Goal: Communication & Community: Answer question/provide support

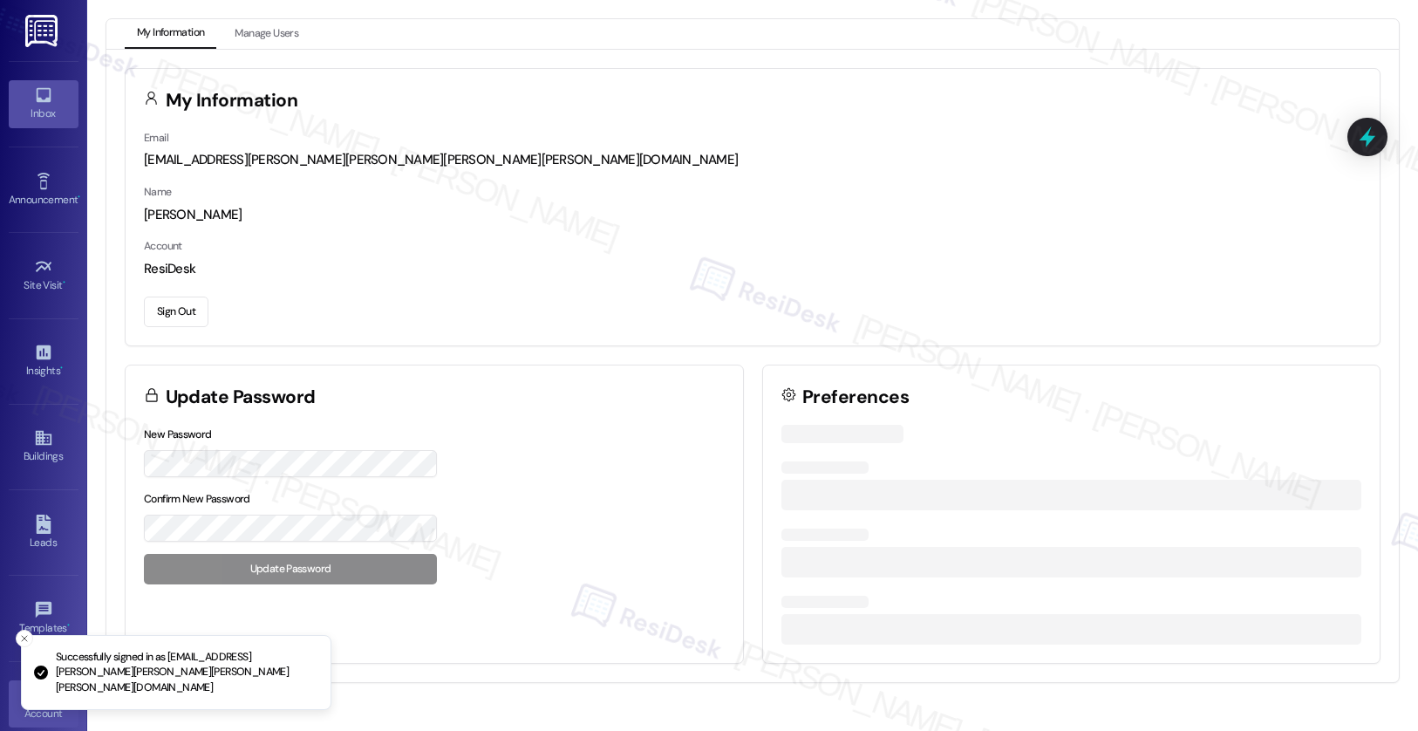
click at [28, 80] on link "Inbox" at bounding box center [44, 103] width 70 height 47
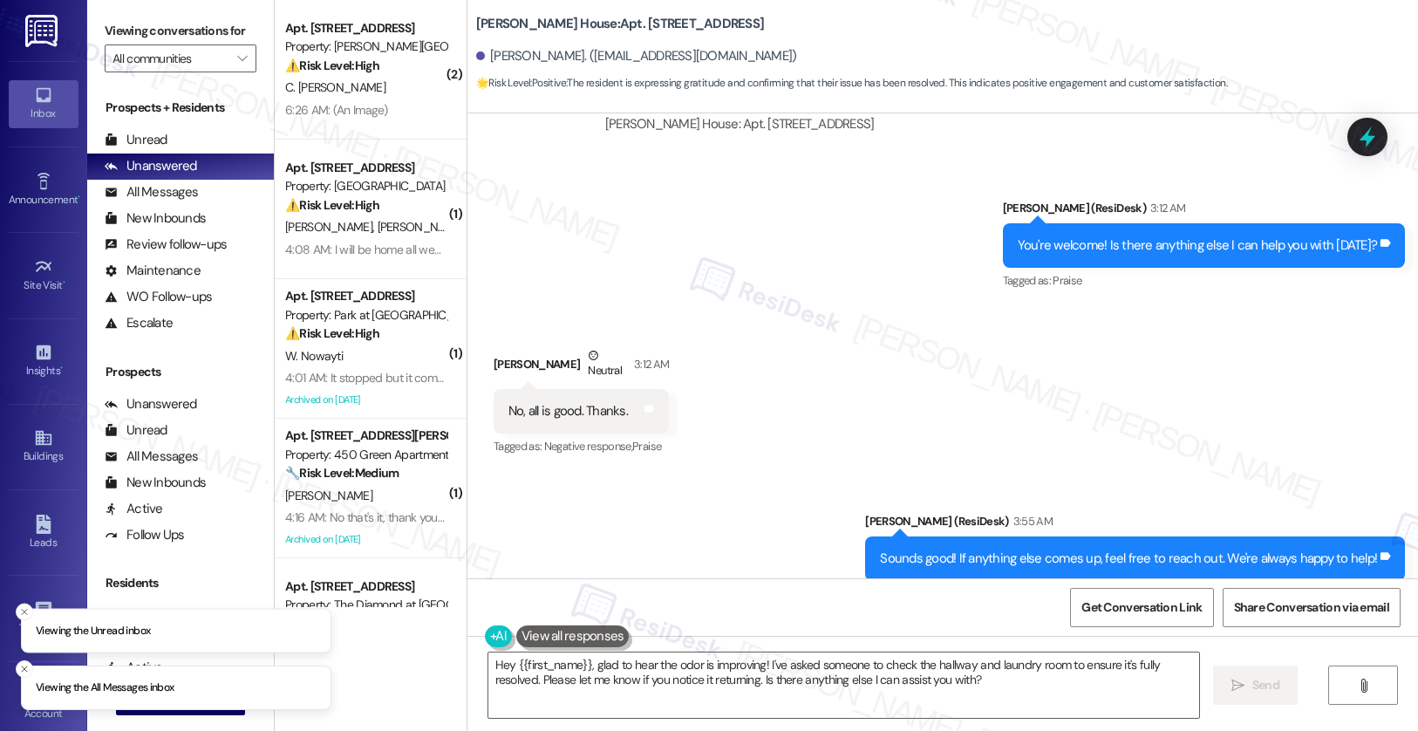
scroll to position [18689, 0]
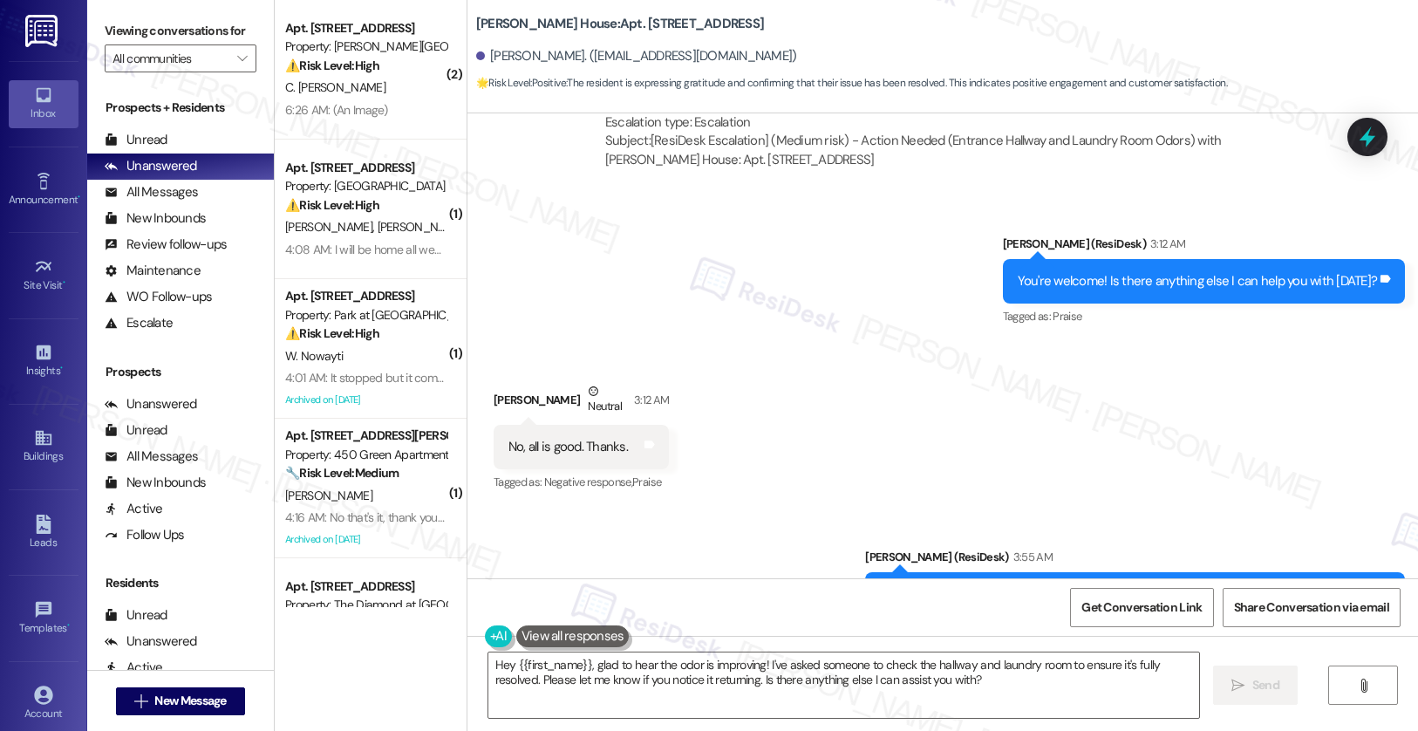
click at [497, 58] on div "Jaime Smith. (jaimeabc123@icloud.com)" at bounding box center [636, 56] width 321 height 18
copy div "Jaime"
click at [604, 679] on textarea "Hey {{first_name}}, glad to hear the odor is improving! I've asked someone to c…" at bounding box center [844, 684] width 712 height 65
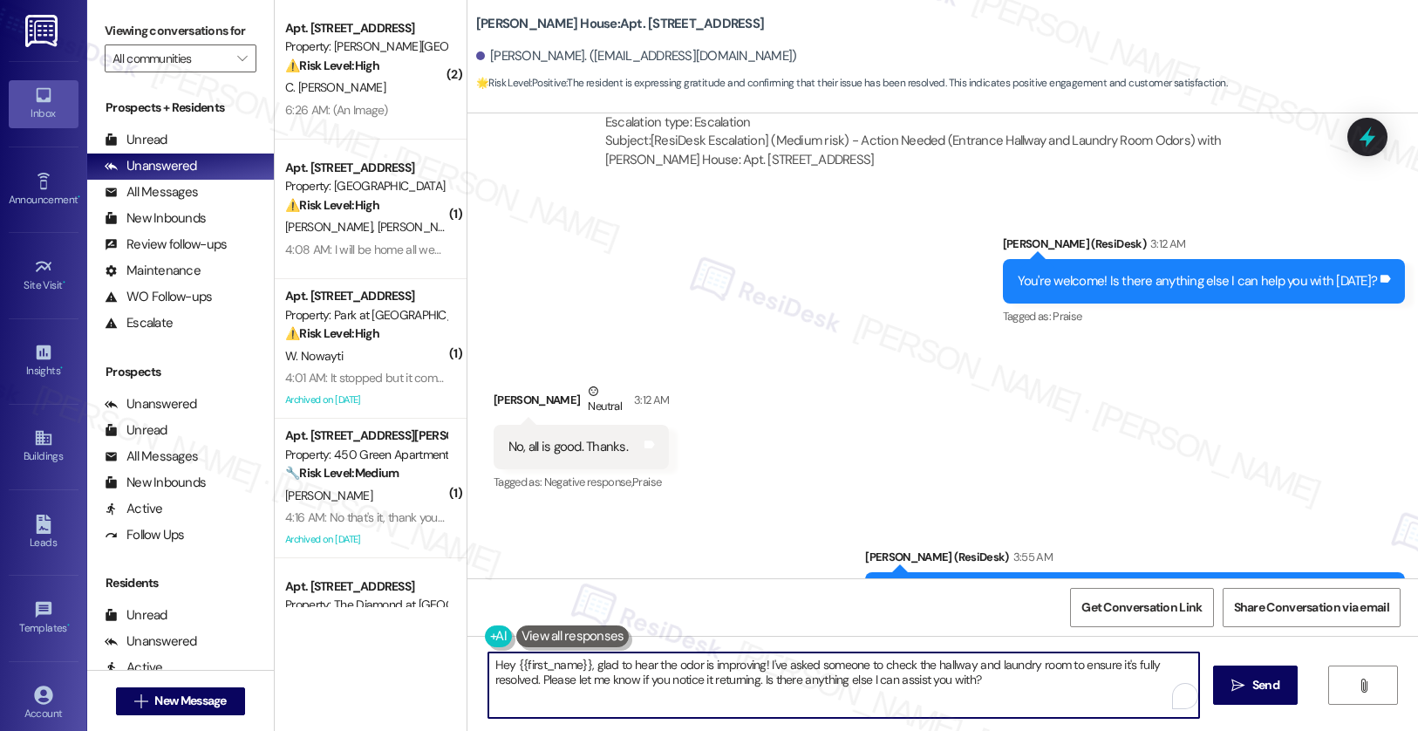
click at [604, 679] on textarea "Hey {{first_name}}, glad to hear the odor is improving! I've asked someone to c…" at bounding box center [844, 684] width 712 height 65
paste textarea "i Jaime, we’ve reached out to our cleaning contractor regarding this matter. If…"
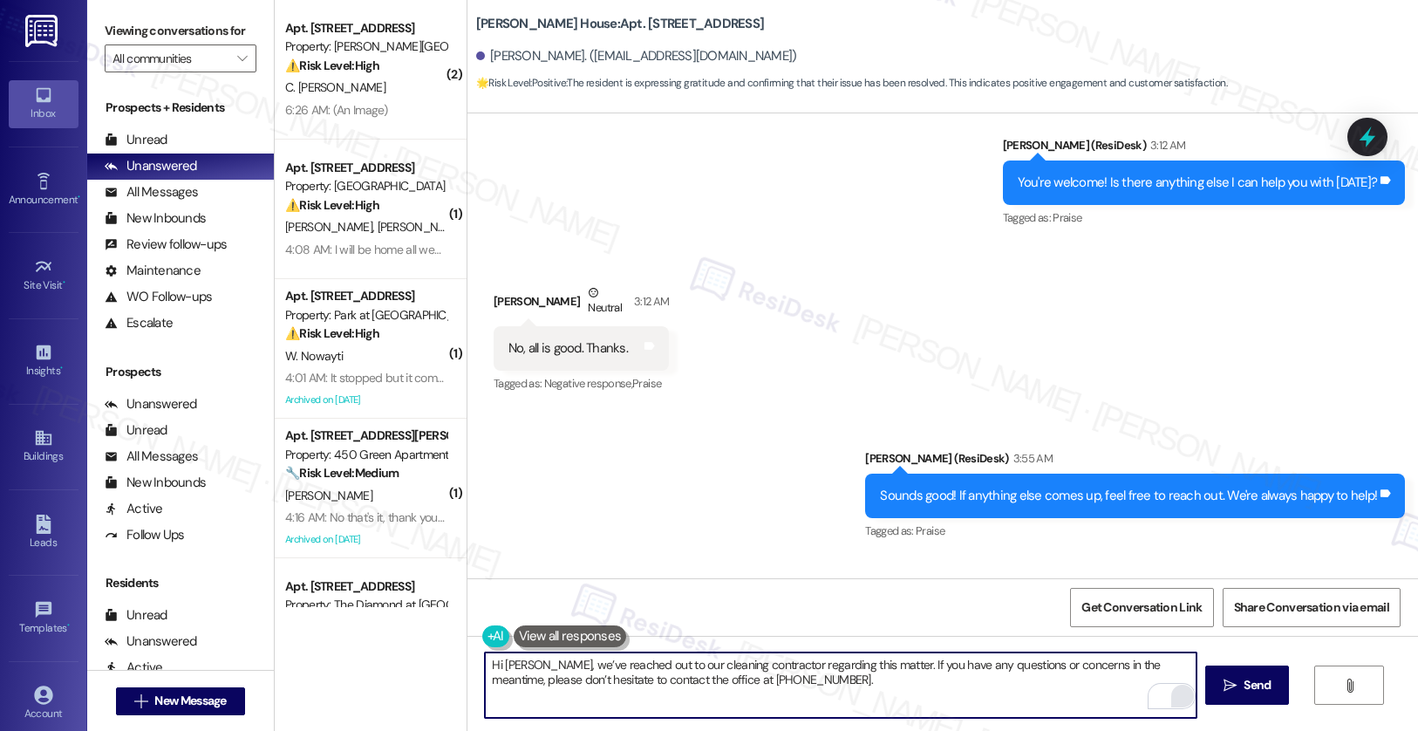
scroll to position [18795, 0]
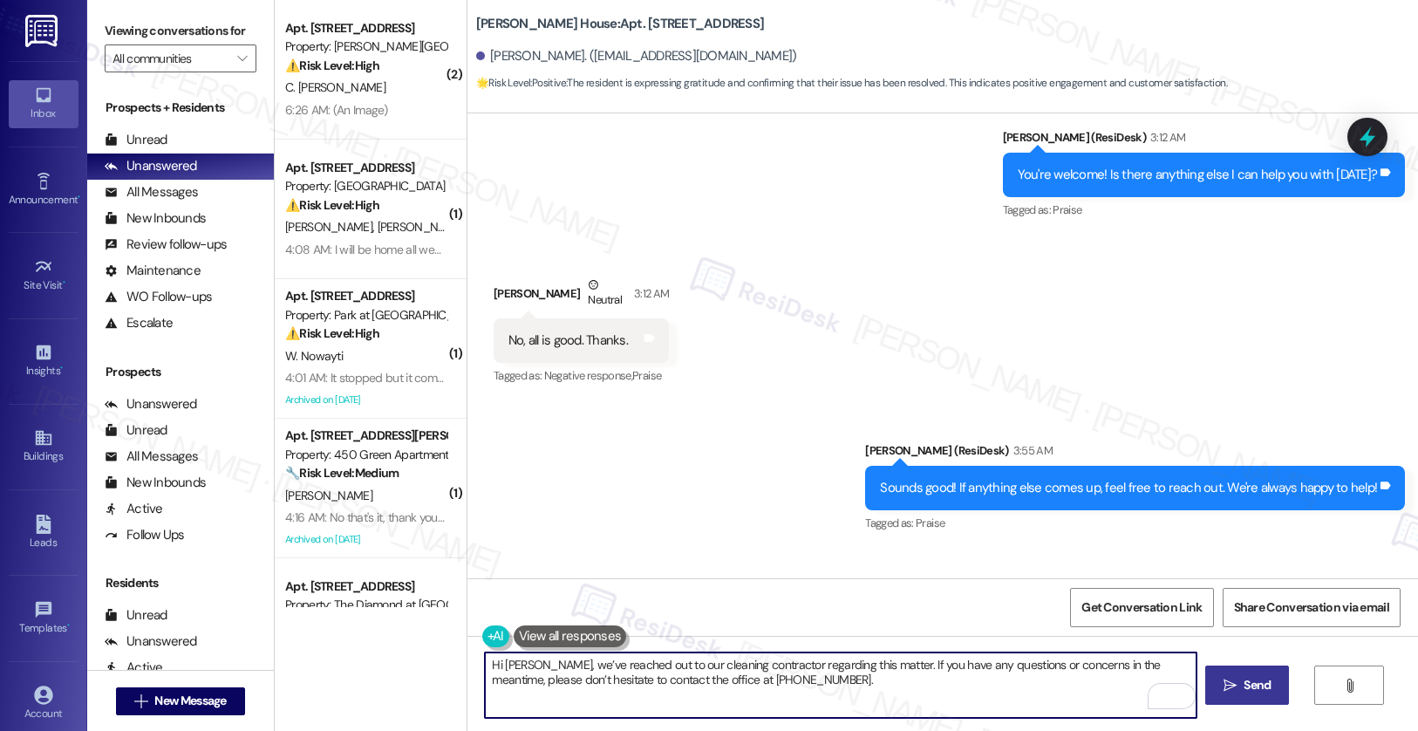
type textarea "Hi Jaime, we’ve reached out to our cleaning contractor regarding this matter. I…"
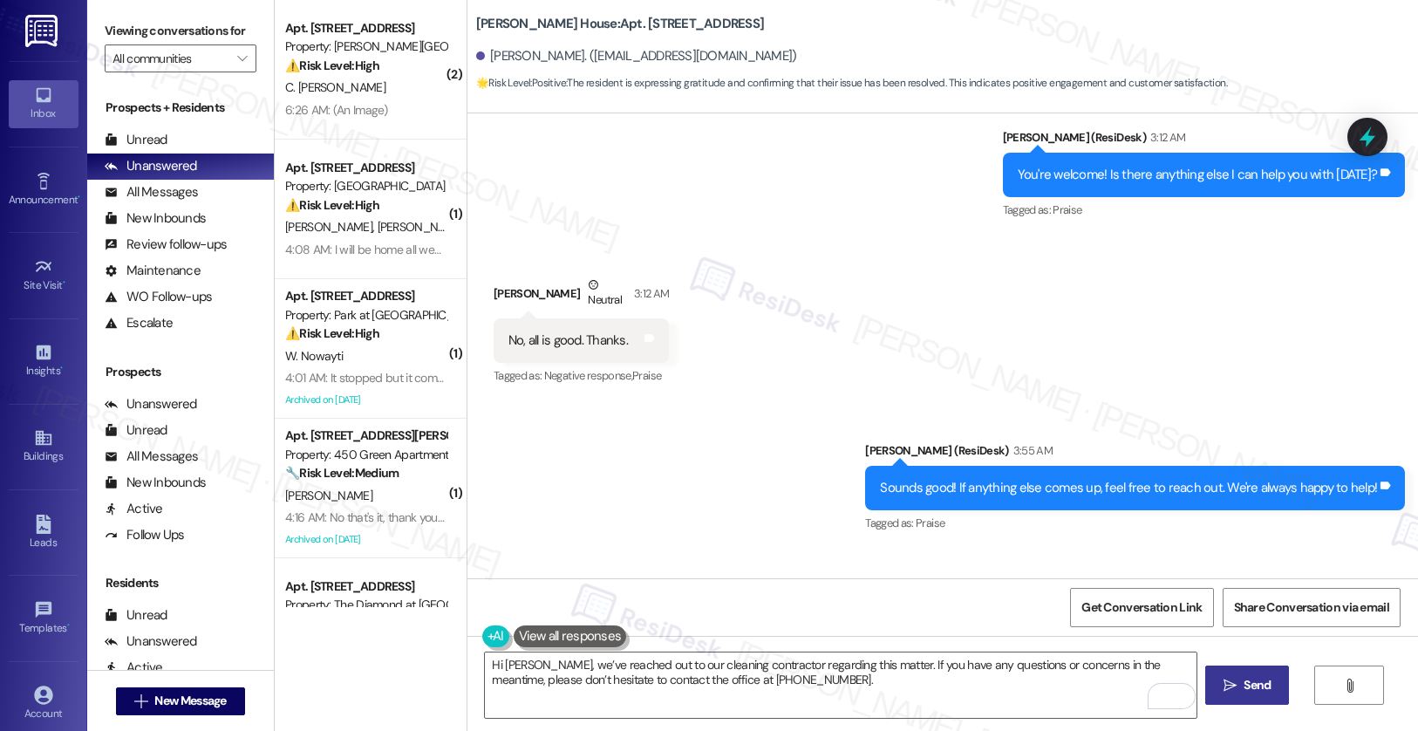
click at [1261, 691] on span "Send" at bounding box center [1257, 685] width 27 height 18
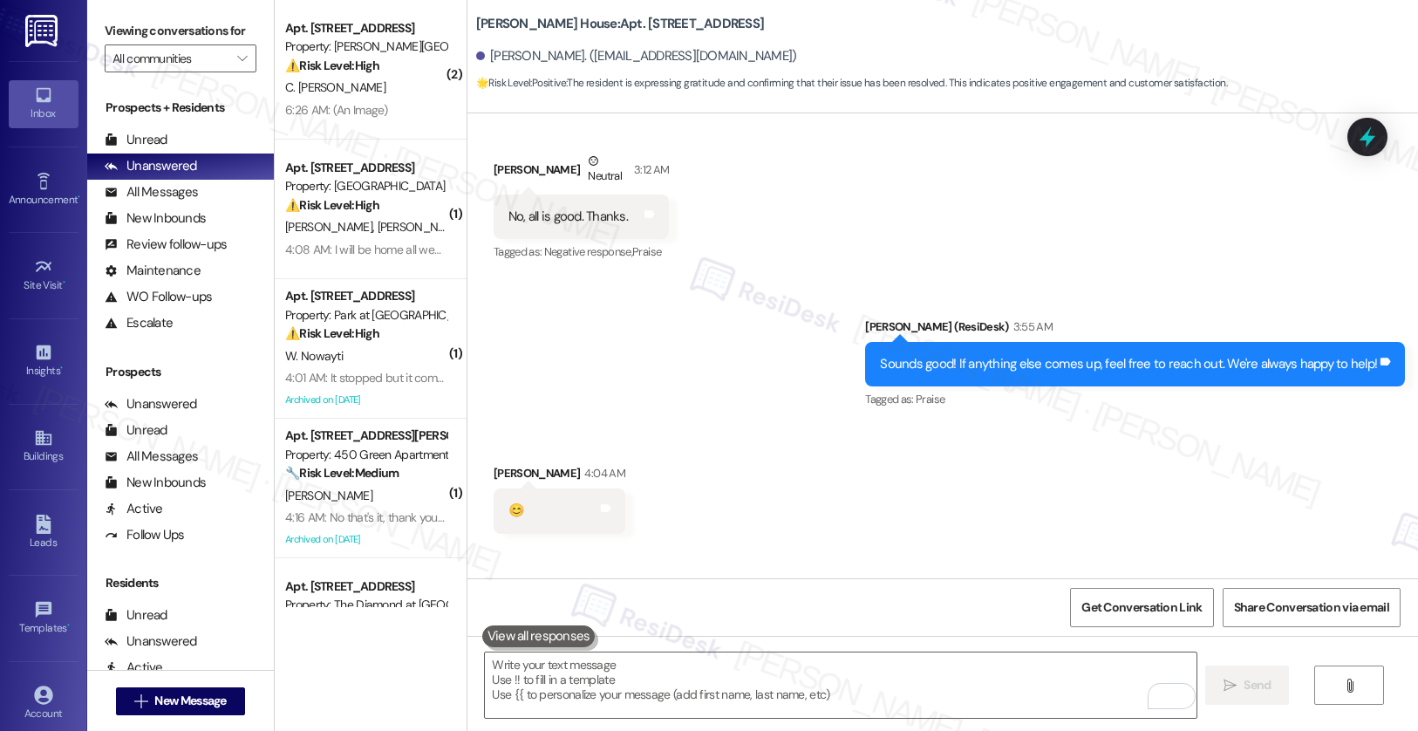
scroll to position [18935, 0]
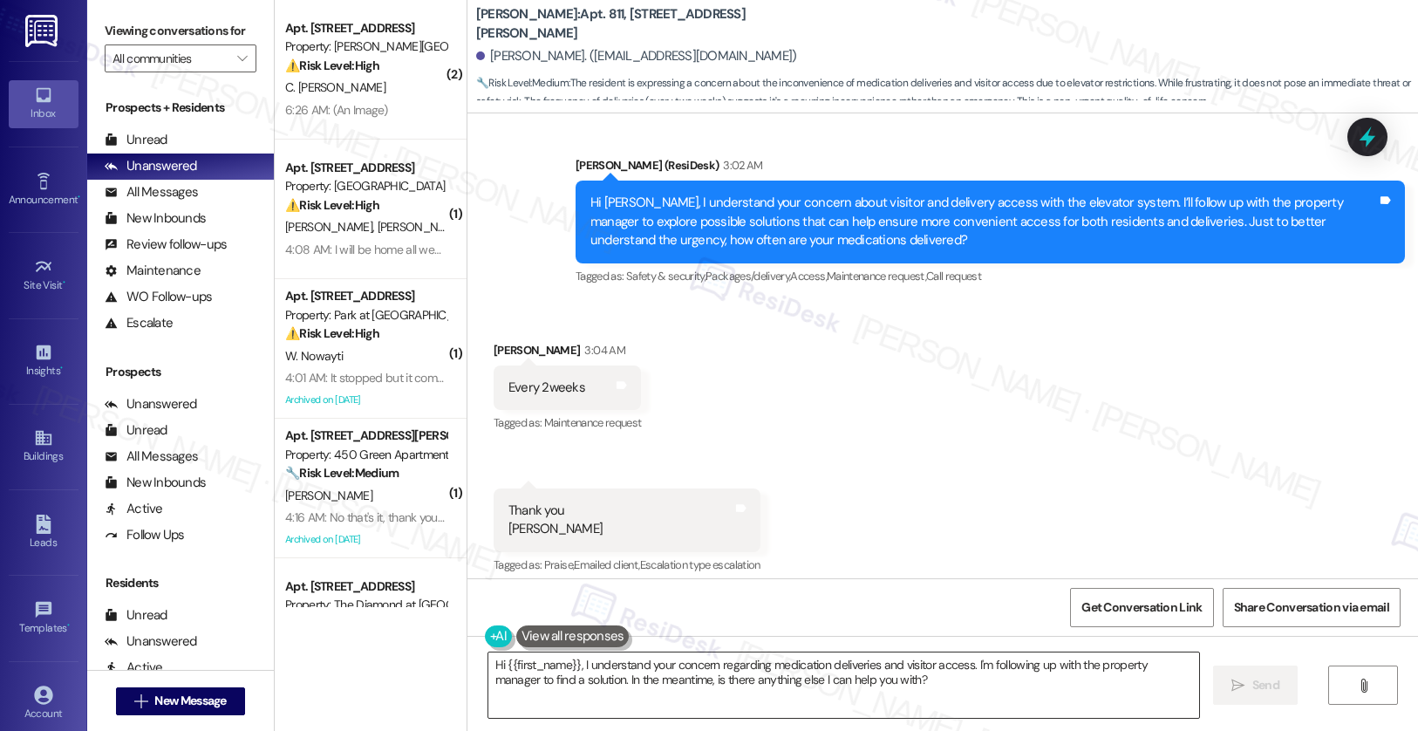
scroll to position [42183, 0]
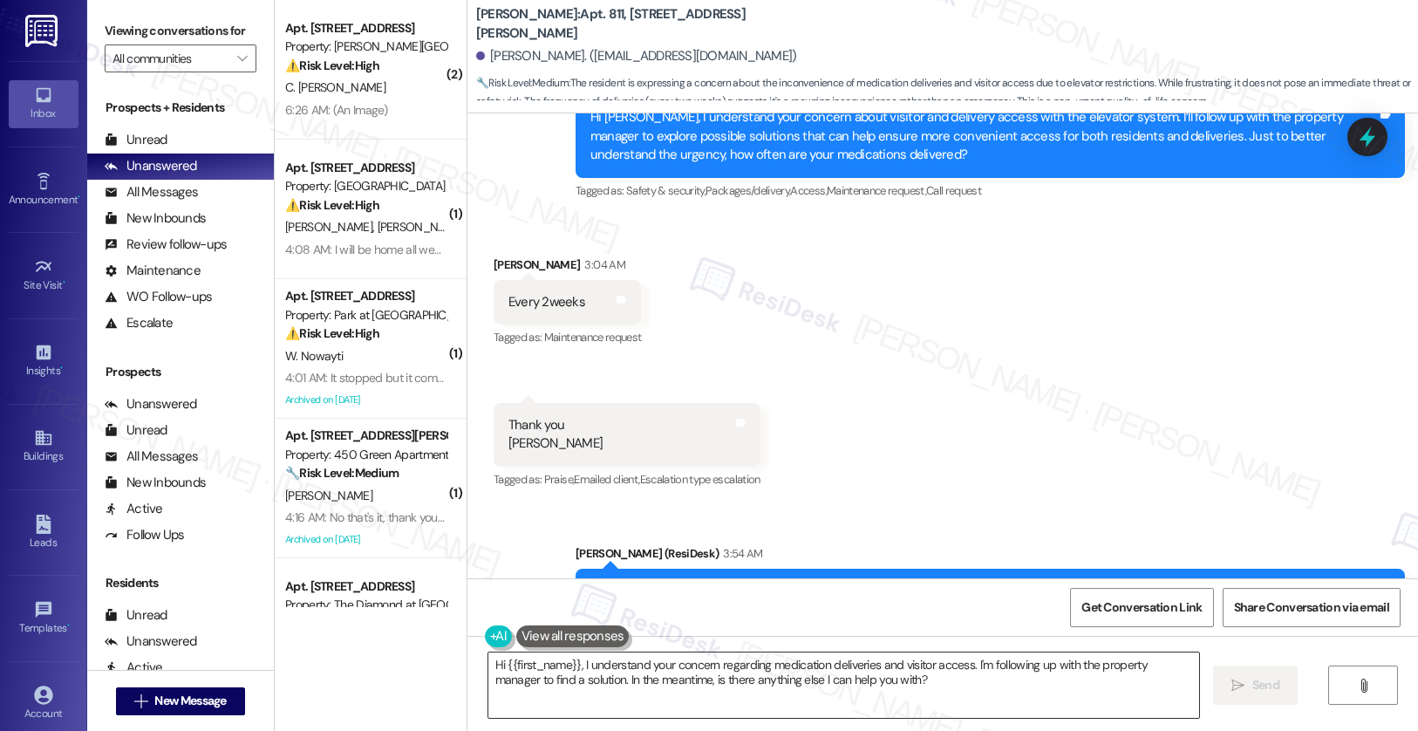
click at [682, 679] on textarea "Hi {{first_name}}, I understand your concern regarding medication deliveries an…" at bounding box center [844, 684] width 712 height 65
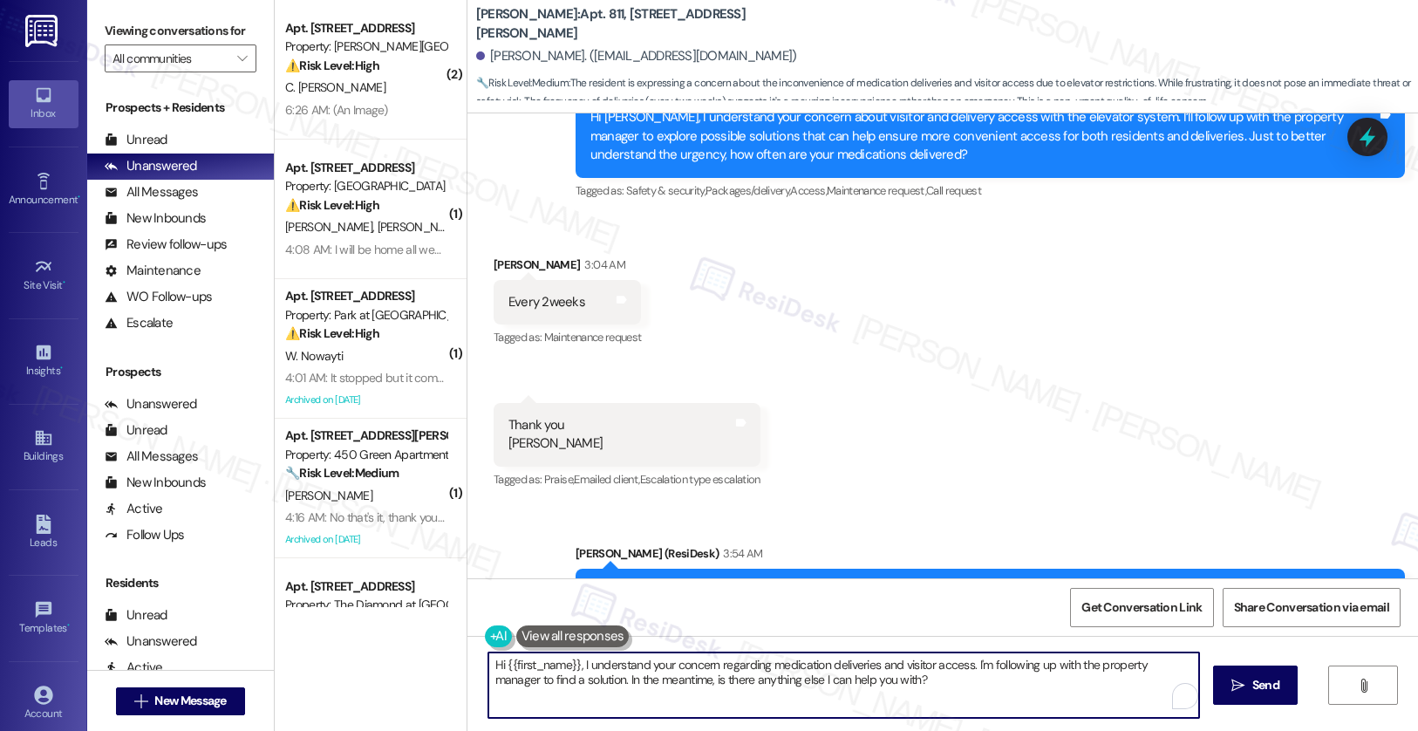
click at [682, 679] on textarea "Hi {{first_name}}, I understand your concern regarding medication deliveries an…" at bounding box center [844, 684] width 712 height 65
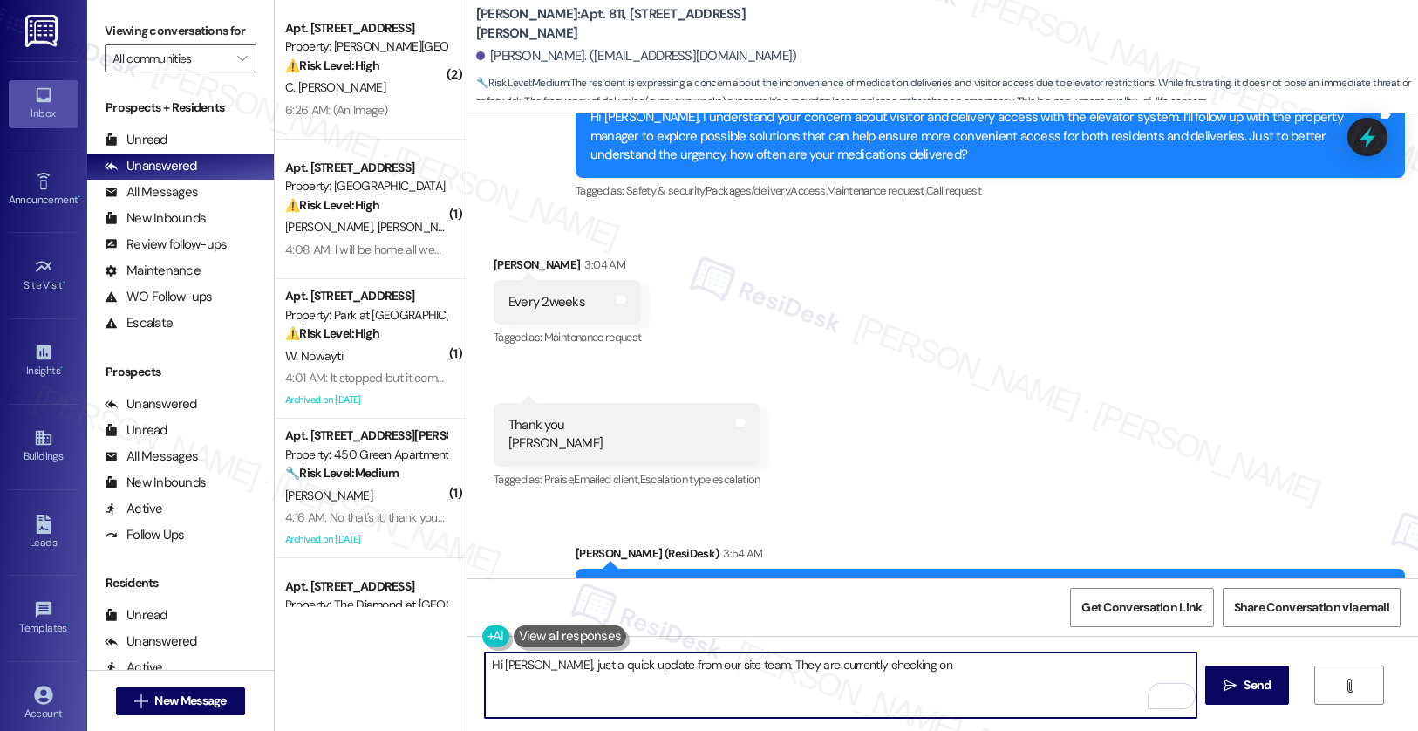
paste textarea "alternatives"
click at [1020, 674] on textarea "Hi Rose, just a quick update from our site team. They are currently checking on…" at bounding box center [841, 684] width 712 height 65
type textarea "Hi Rose, just a quick update from our site team. They are currently checking on…"
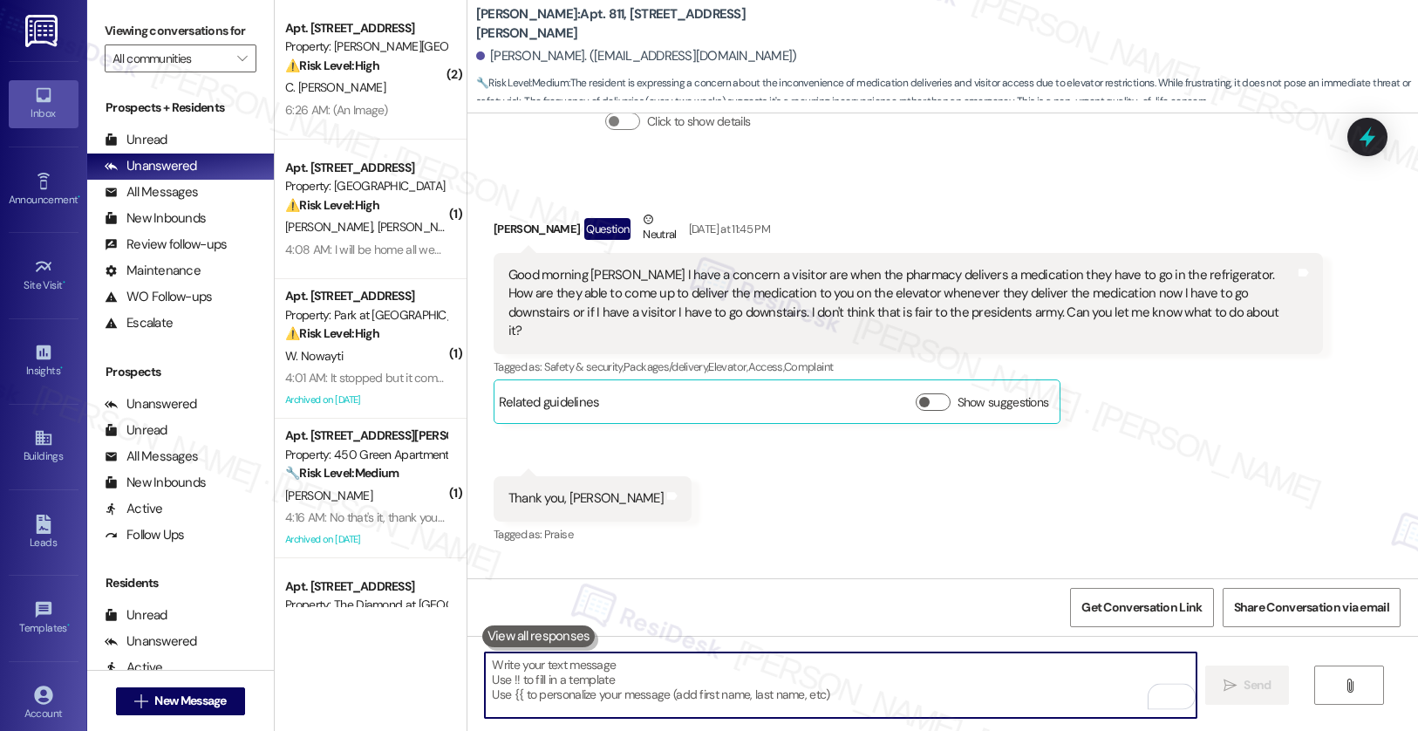
scroll to position [41642, 0]
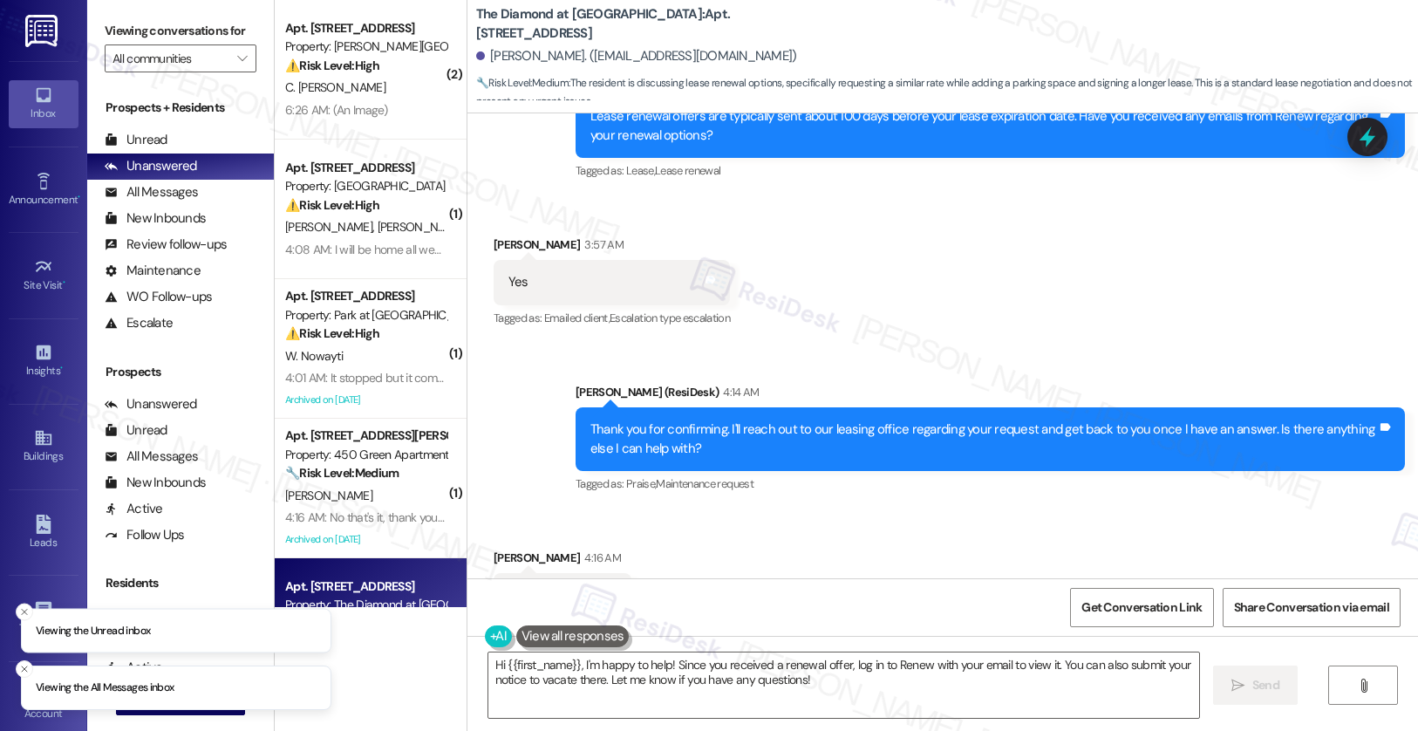
scroll to position [2981, 0]
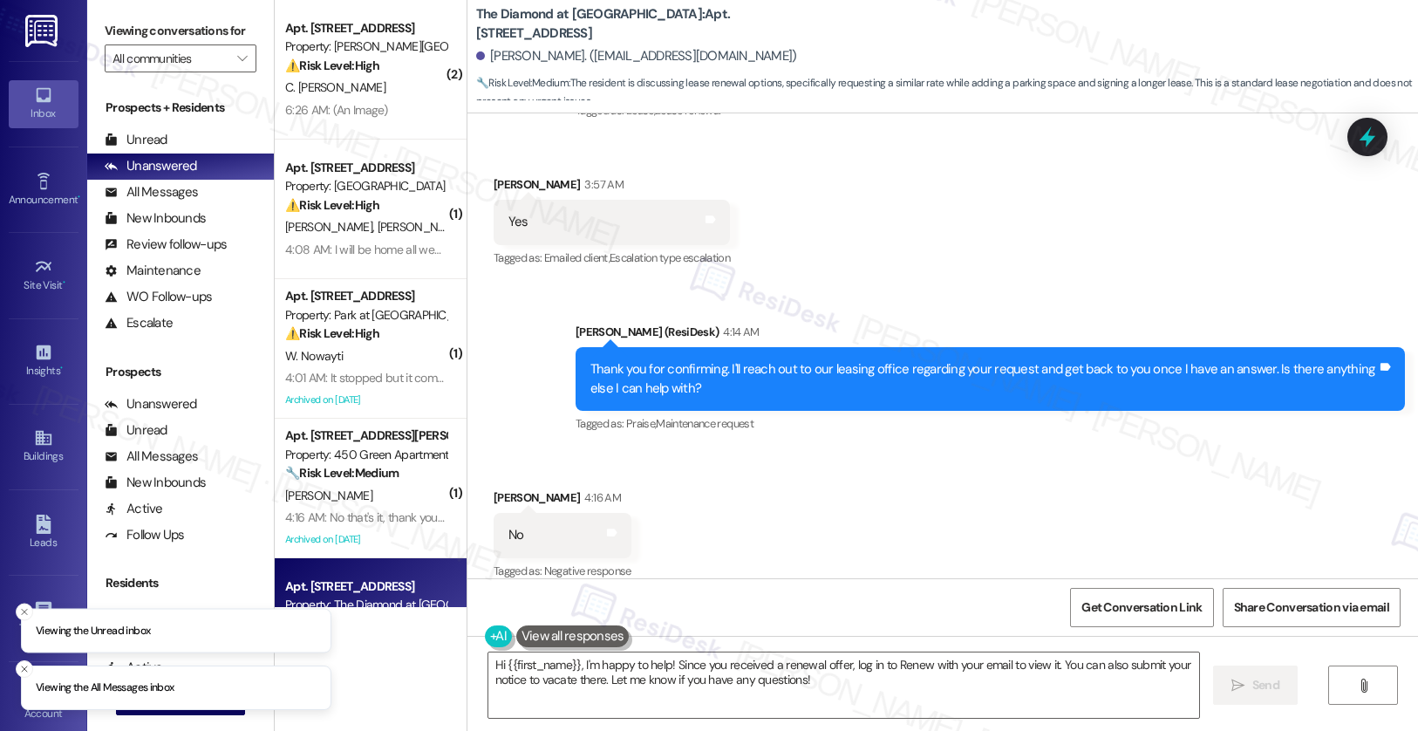
click at [499, 67] on div "[PERSON_NAME]. ([EMAIL_ADDRESS][DOMAIN_NAME])" at bounding box center [947, 56] width 942 height 35
click at [495, 58] on div "[PERSON_NAME]. ([EMAIL_ADDRESS][DOMAIN_NAME])" at bounding box center [636, 56] width 321 height 18
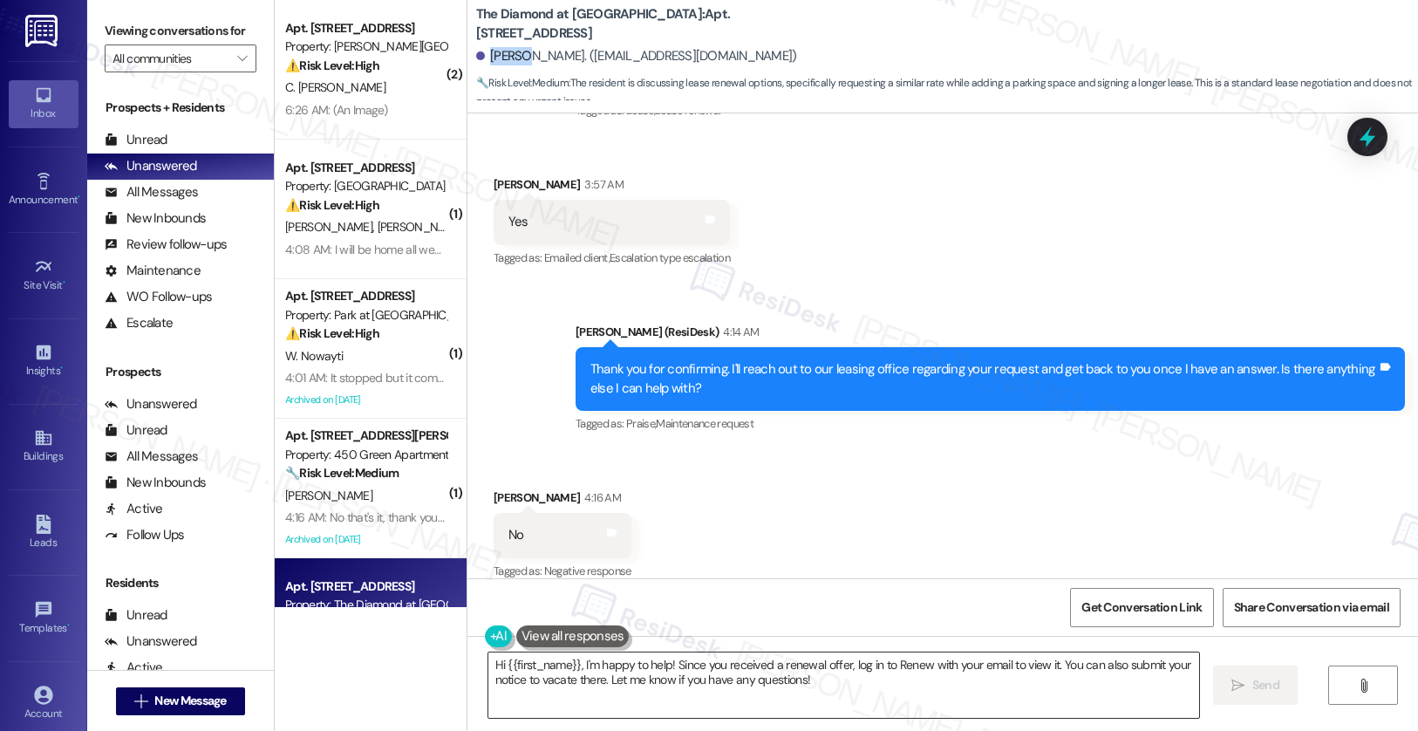
click at [557, 686] on textarea "Hi {{first_name}}, I'm happy to help! Since you received a renewal offer, log i…" at bounding box center [844, 684] width 712 height 65
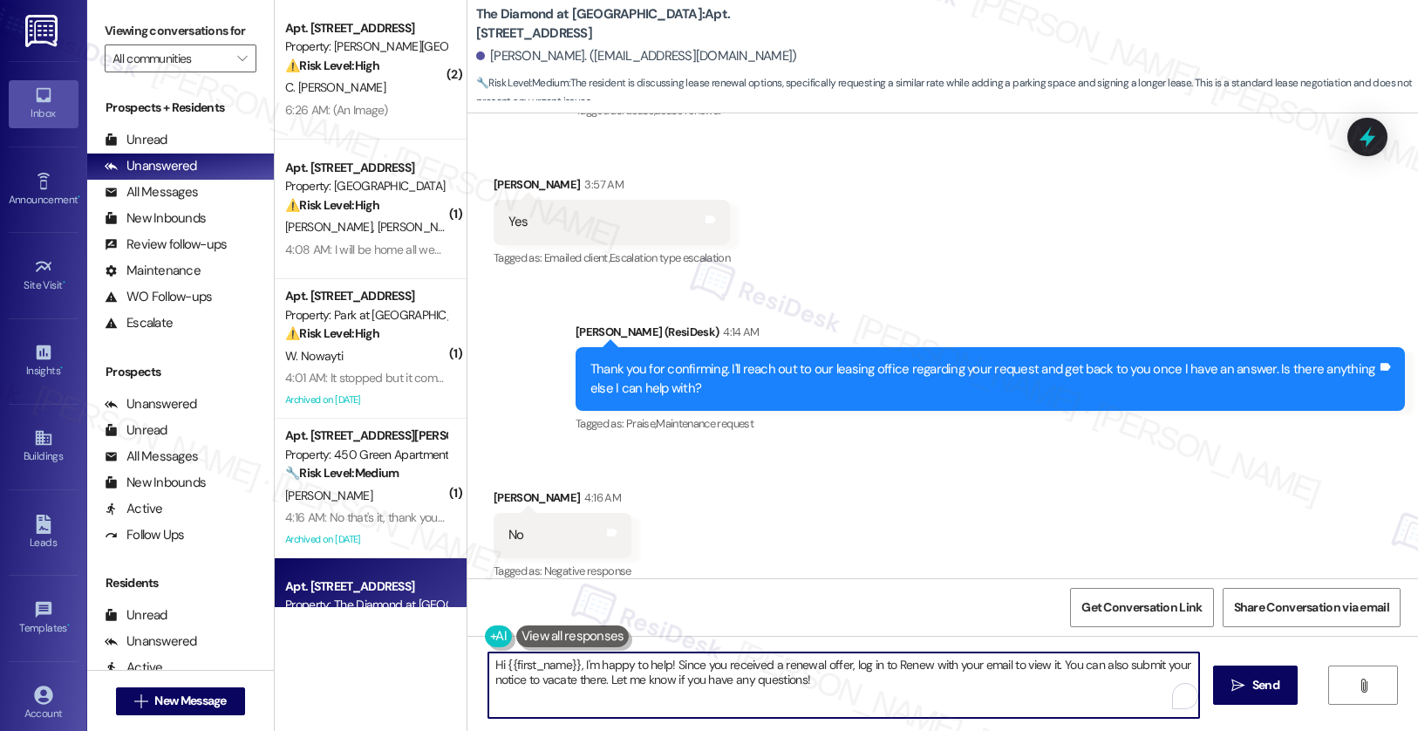
click at [557, 686] on textarea "Hi {{first_name}}, I'm happy to help! Since you received a renewal offer, log i…" at bounding box center [844, 684] width 712 height 65
paste textarea "[PERSON_NAME], thank you for your interest in renewing your lease! The renewal …"
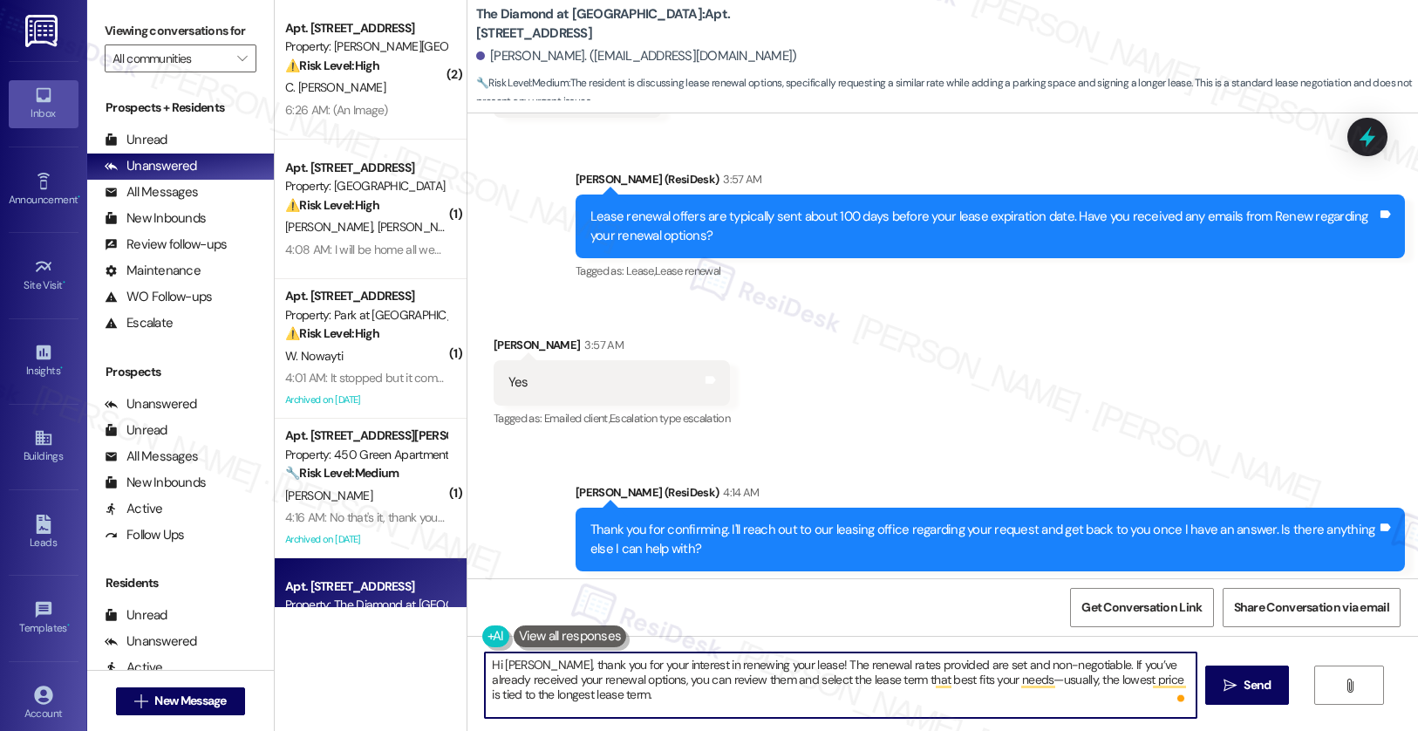
scroll to position [0, 0]
drag, startPoint x: 569, startPoint y: 659, endPoint x: 847, endPoint y: 664, distance: 278.3
click at [847, 664] on textarea "Hi [PERSON_NAME], thank you for your interest in renewing your lease! The renew…" at bounding box center [841, 684] width 712 height 65
click at [630, 686] on textarea "Hi [PERSON_NAME], thank you for your interest in renewing your lease! The renew…" at bounding box center [841, 684] width 712 height 65
drag, startPoint x: 531, startPoint y: 692, endPoint x: 737, endPoint y: 693, distance: 205.8
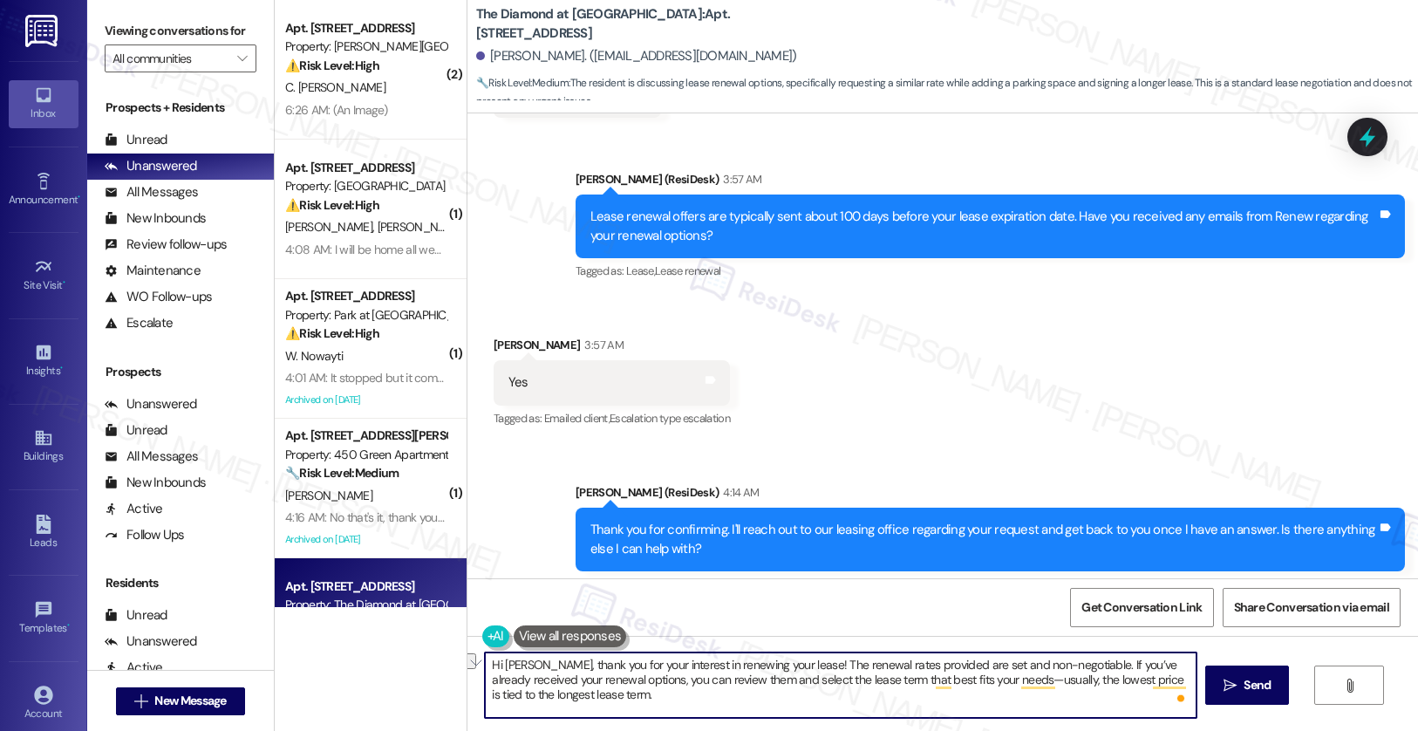
click at [737, 693] on textarea "Hi [PERSON_NAME], thank you for your interest in renewing your lease! The renew…" at bounding box center [841, 684] width 712 height 65
click at [685, 681] on textarea "Hi [PERSON_NAME], thank you for your interest in renewing your lease! The renew…" at bounding box center [841, 684] width 712 height 65
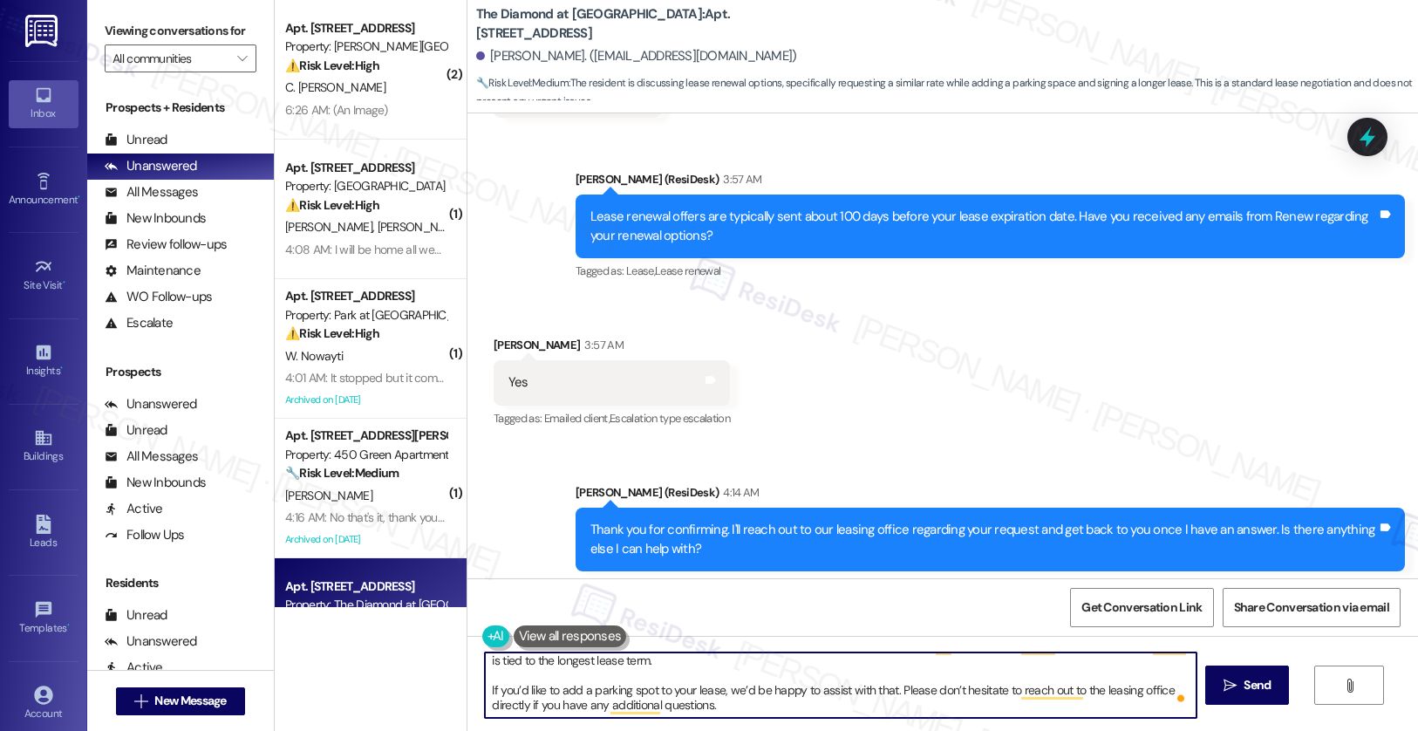
click at [741, 704] on textarea "Hi [PERSON_NAME], thank you for your interest in renewing your lease! The renew…" at bounding box center [841, 684] width 712 height 65
type textarea "Hi [PERSON_NAME], thank you for your interest in renewing your lease! The renew…"
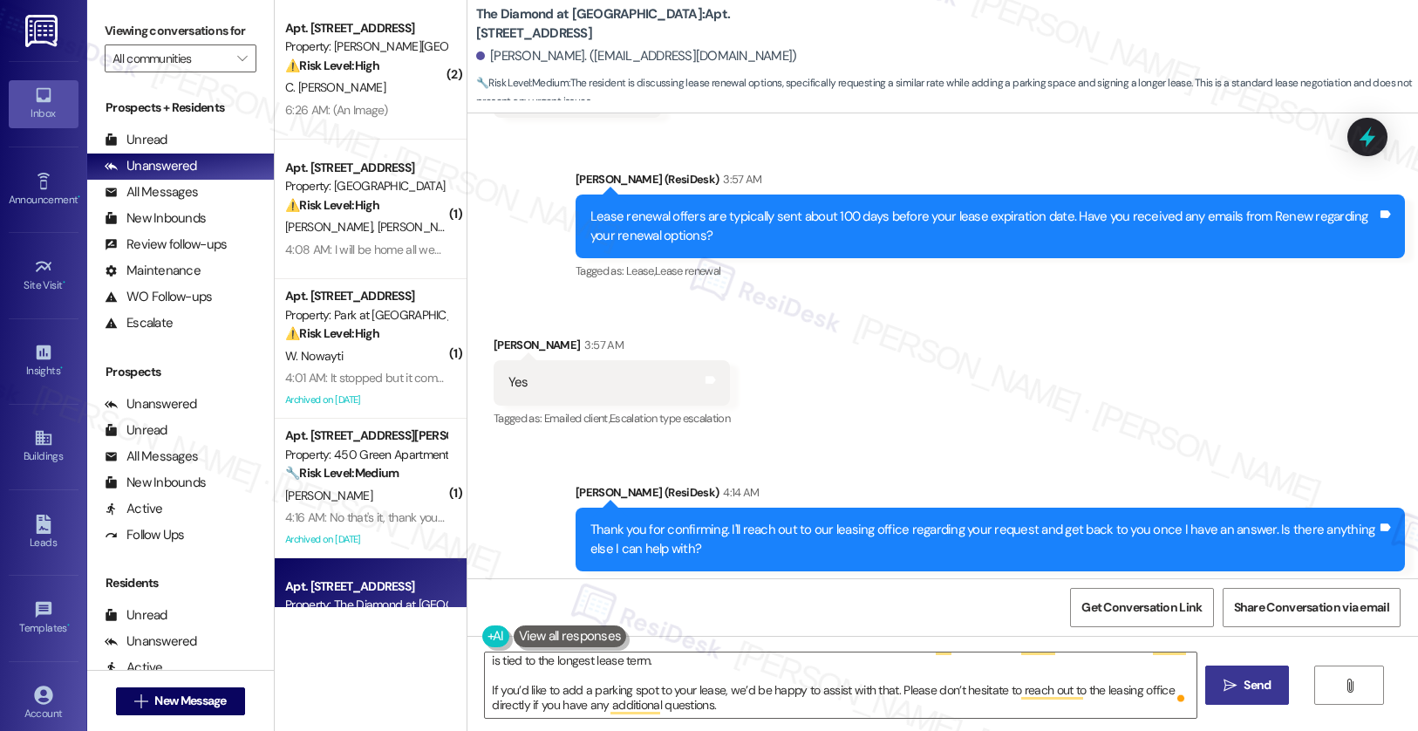
click at [1246, 692] on span "Send" at bounding box center [1257, 685] width 27 height 18
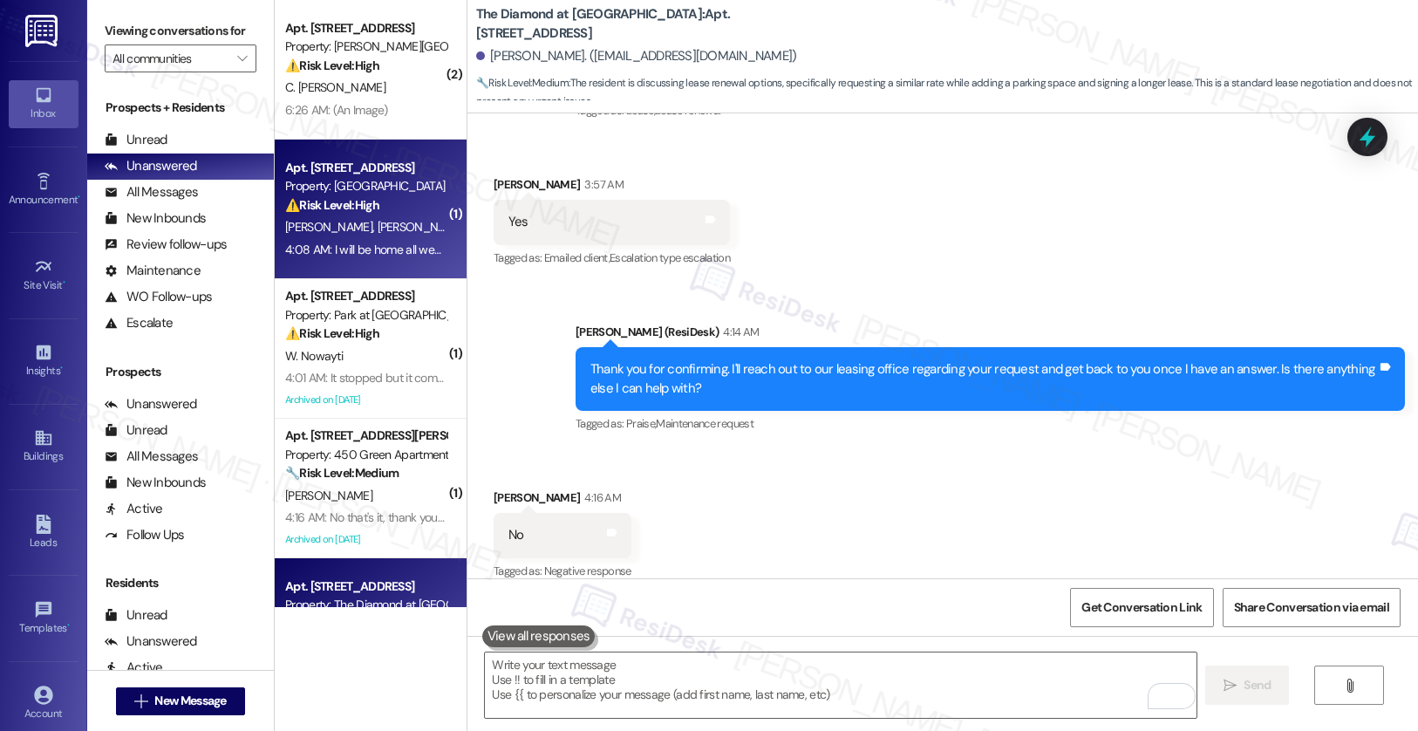
click at [370, 235] on div "[PERSON_NAME] [PERSON_NAME]" at bounding box center [365, 227] width 165 height 22
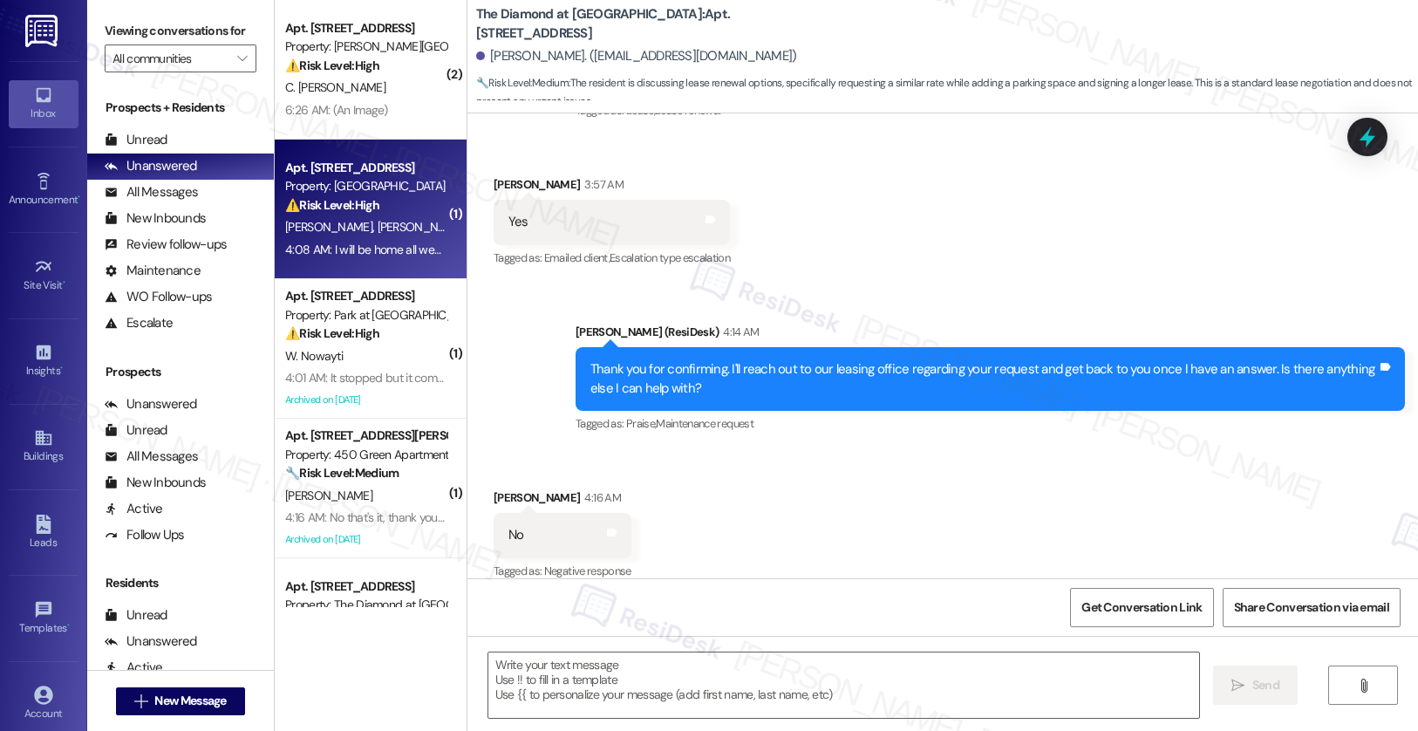
type textarea "Fetching suggested responses. Please feel free to read through the conversation…"
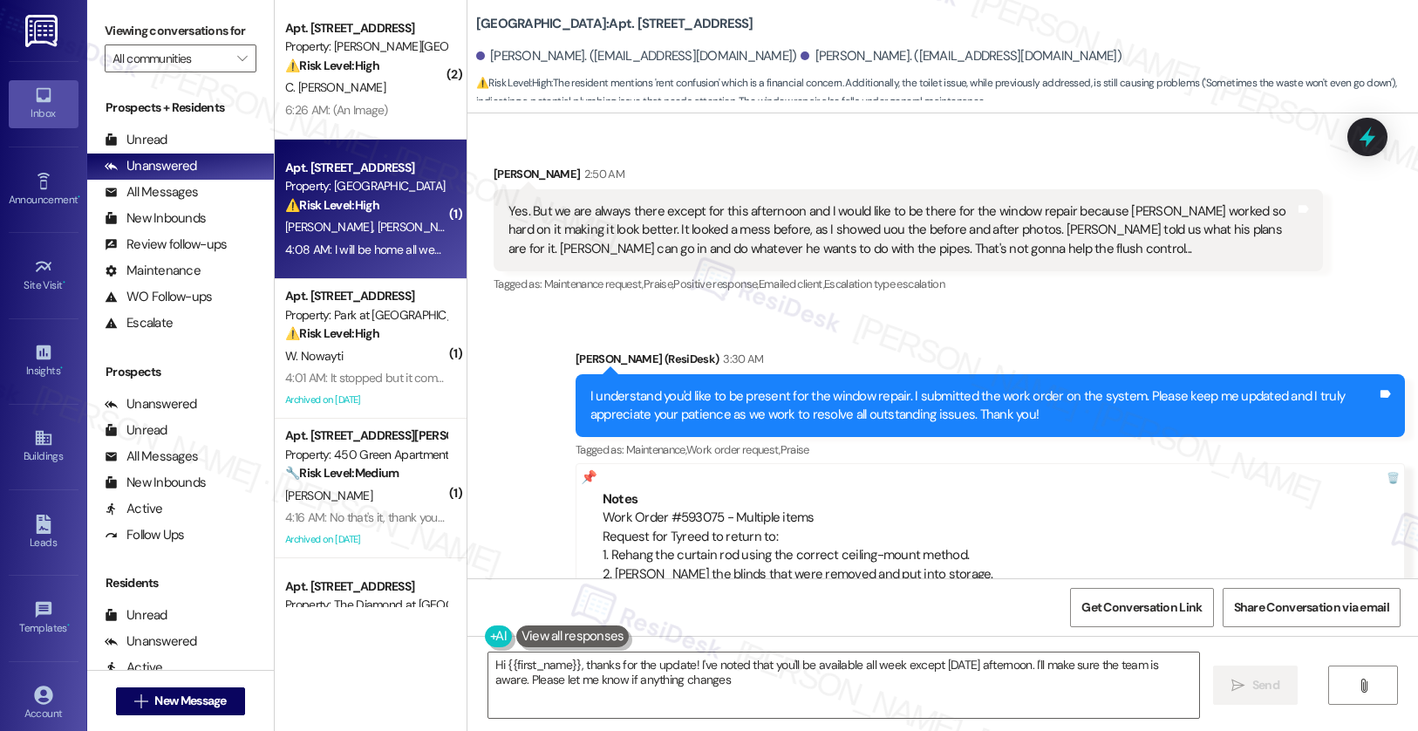
type textarea "Hi {{first_name}}, thanks for the update! I've noted that you'll be available a…"
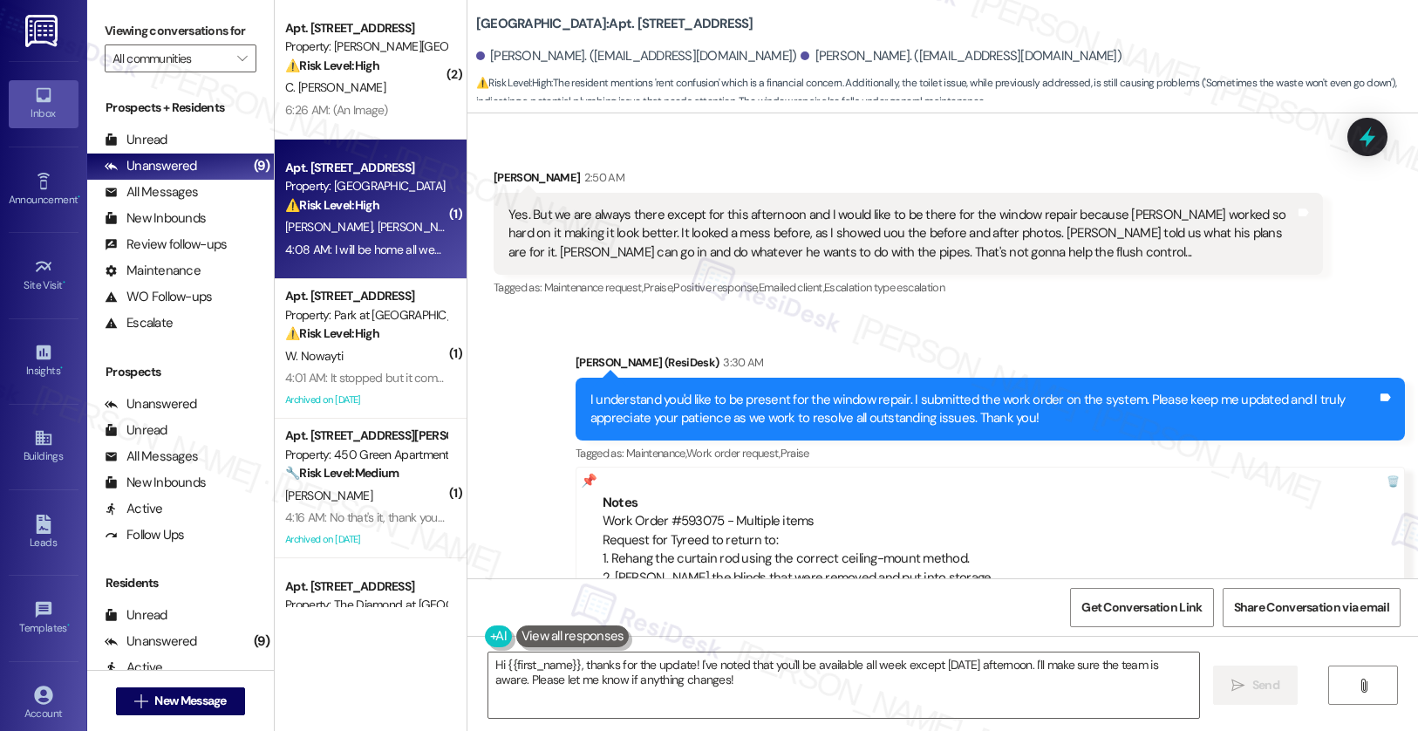
scroll to position [24059, 0]
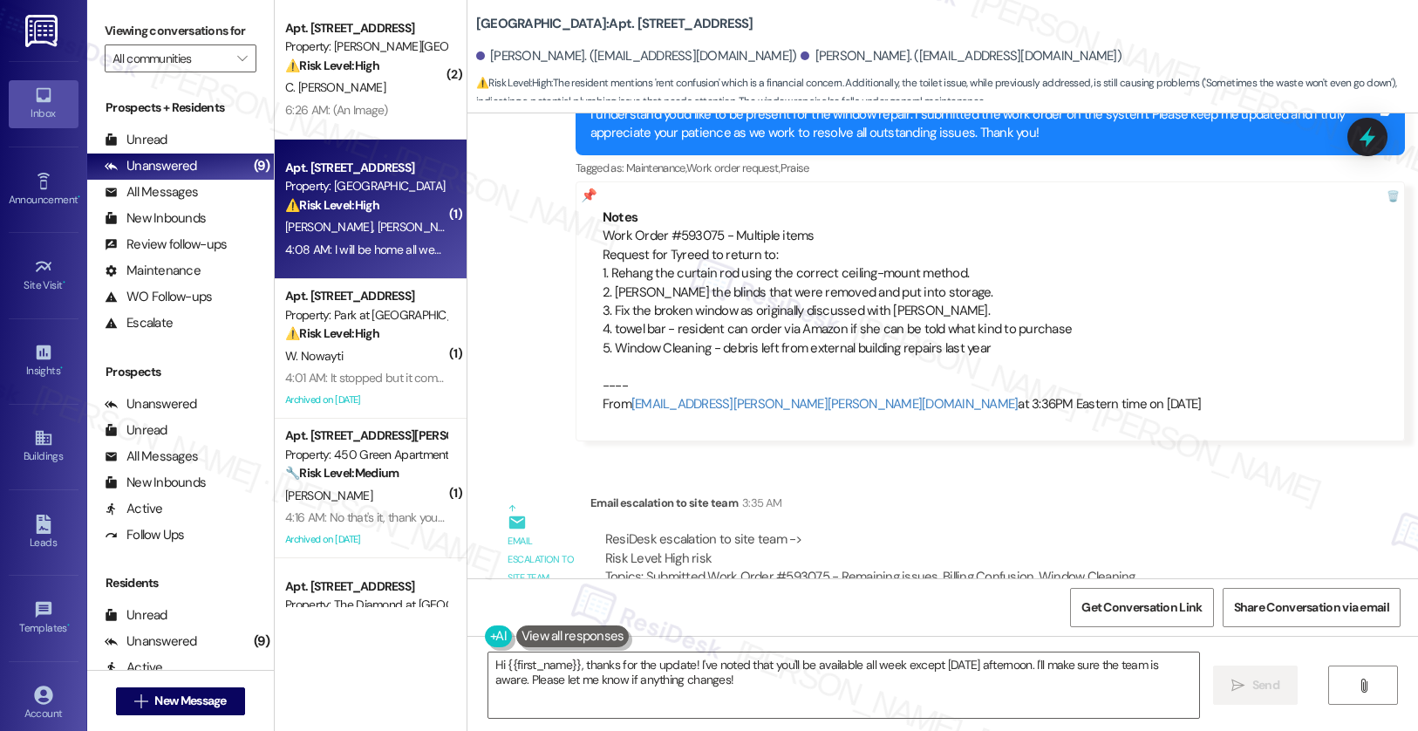
drag, startPoint x: 517, startPoint y: 160, endPoint x: 684, endPoint y: 173, distance: 167.0
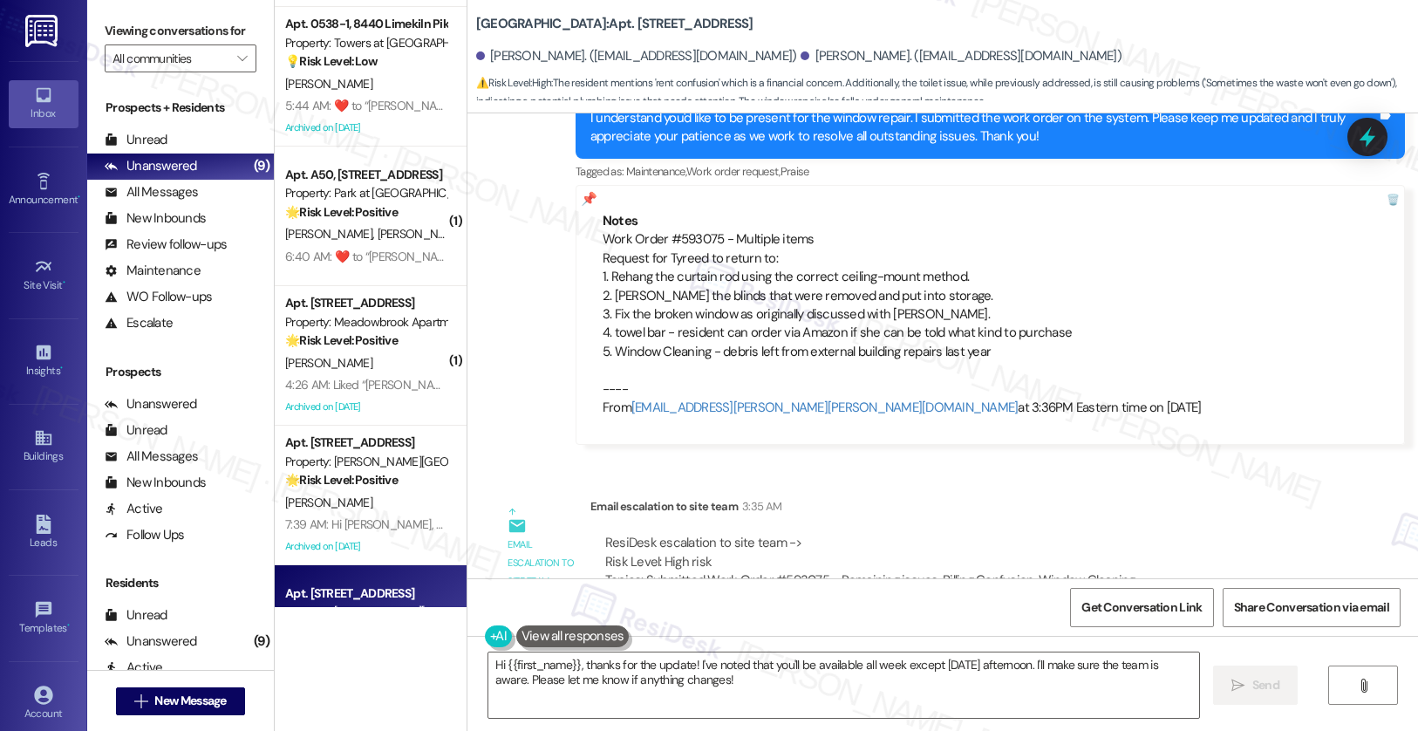
scroll to position [443, 0]
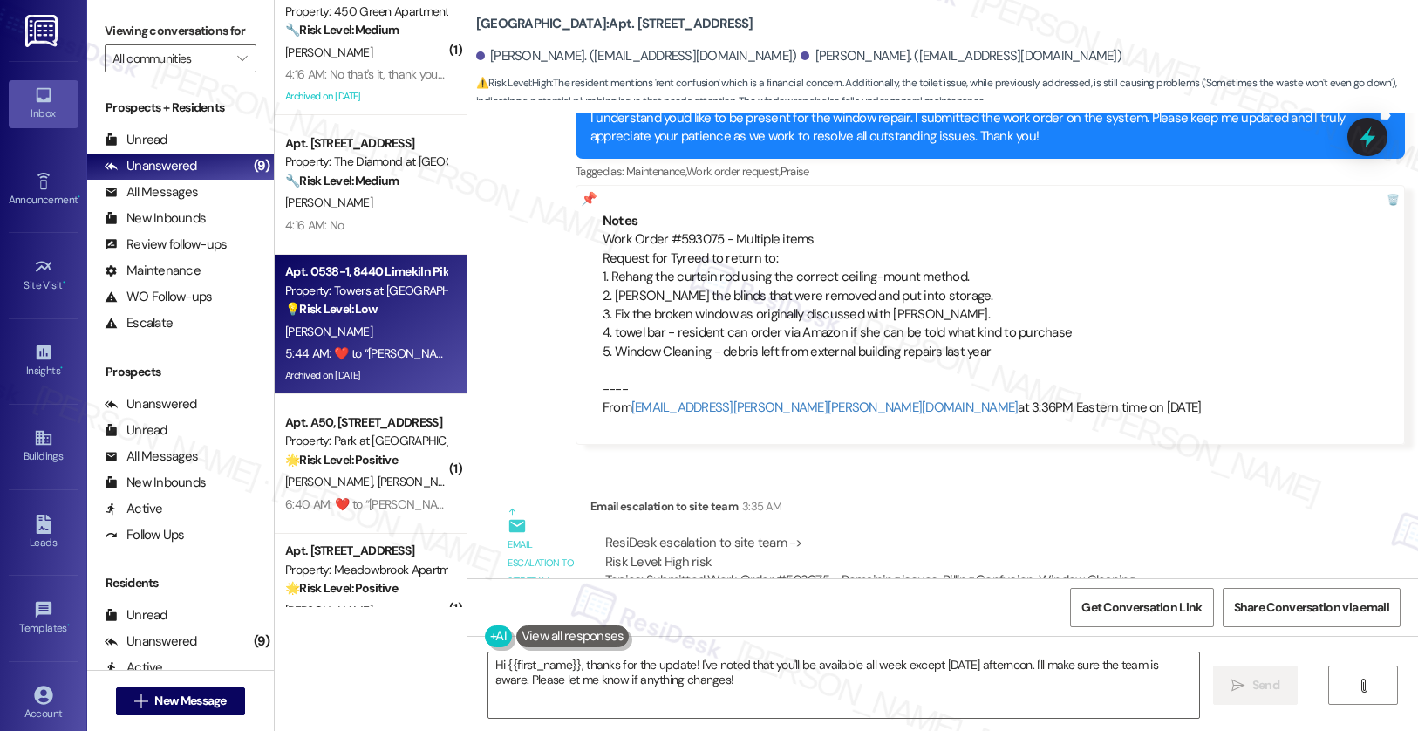
click at [356, 333] on div "[PERSON_NAME]" at bounding box center [365, 332] width 165 height 22
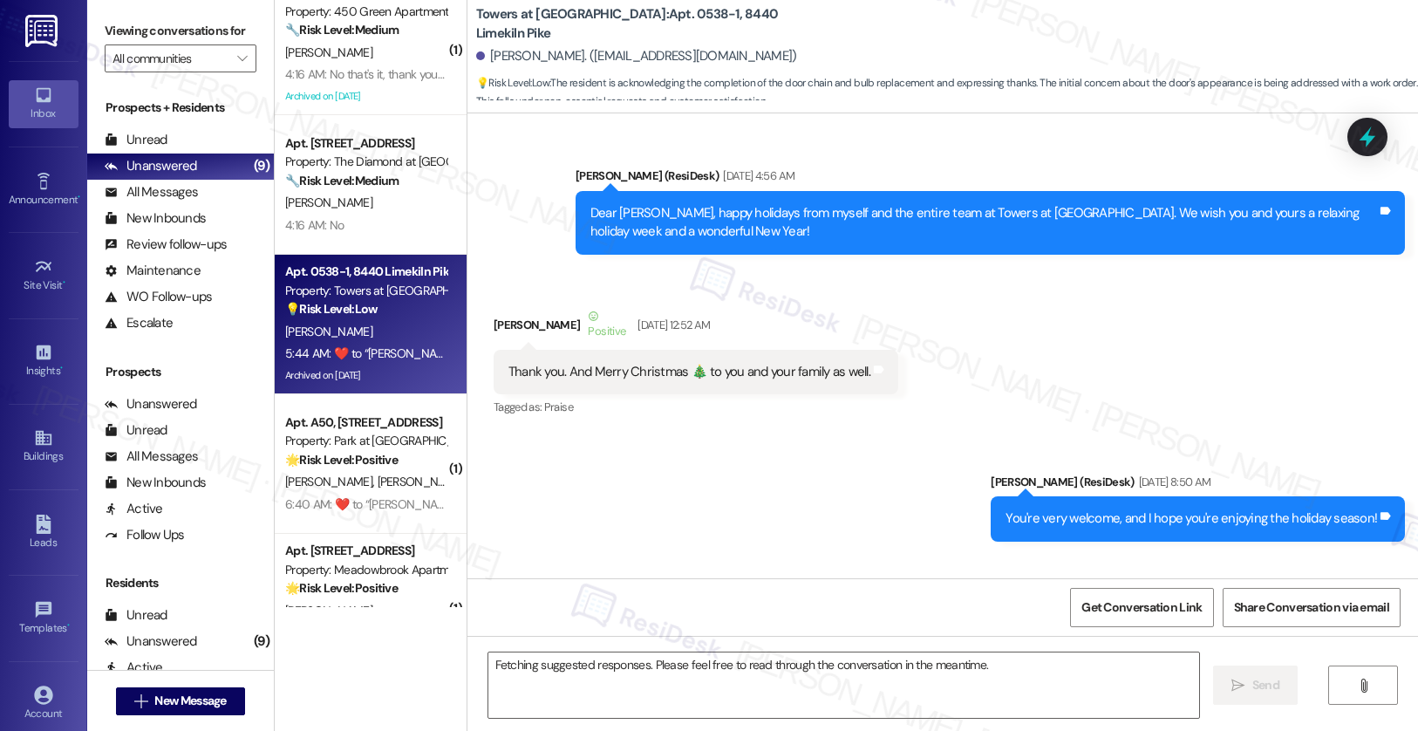
scroll to position [43651, 0]
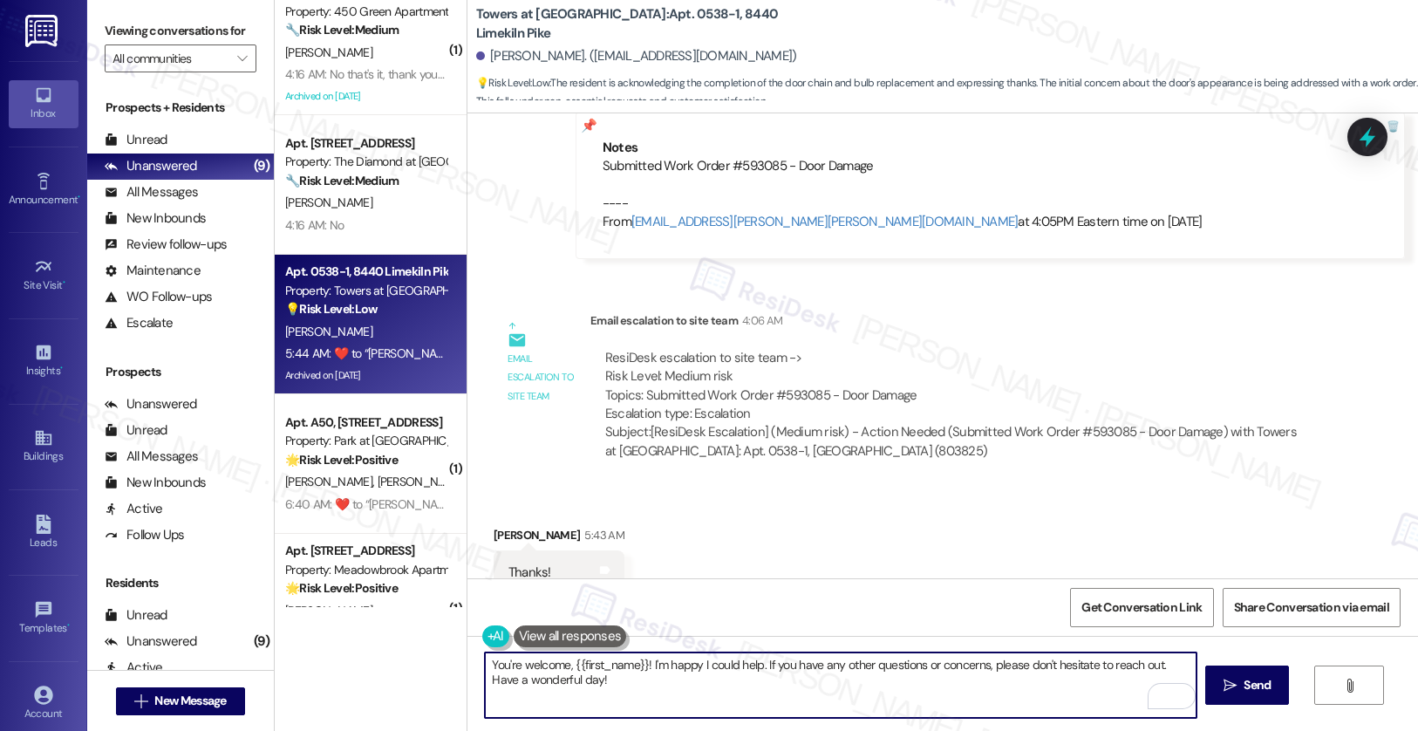
click at [537, 700] on textarea "You're welcome, {{first_name}}! I'm happy I could help. If you have any other q…" at bounding box center [841, 684] width 712 height 65
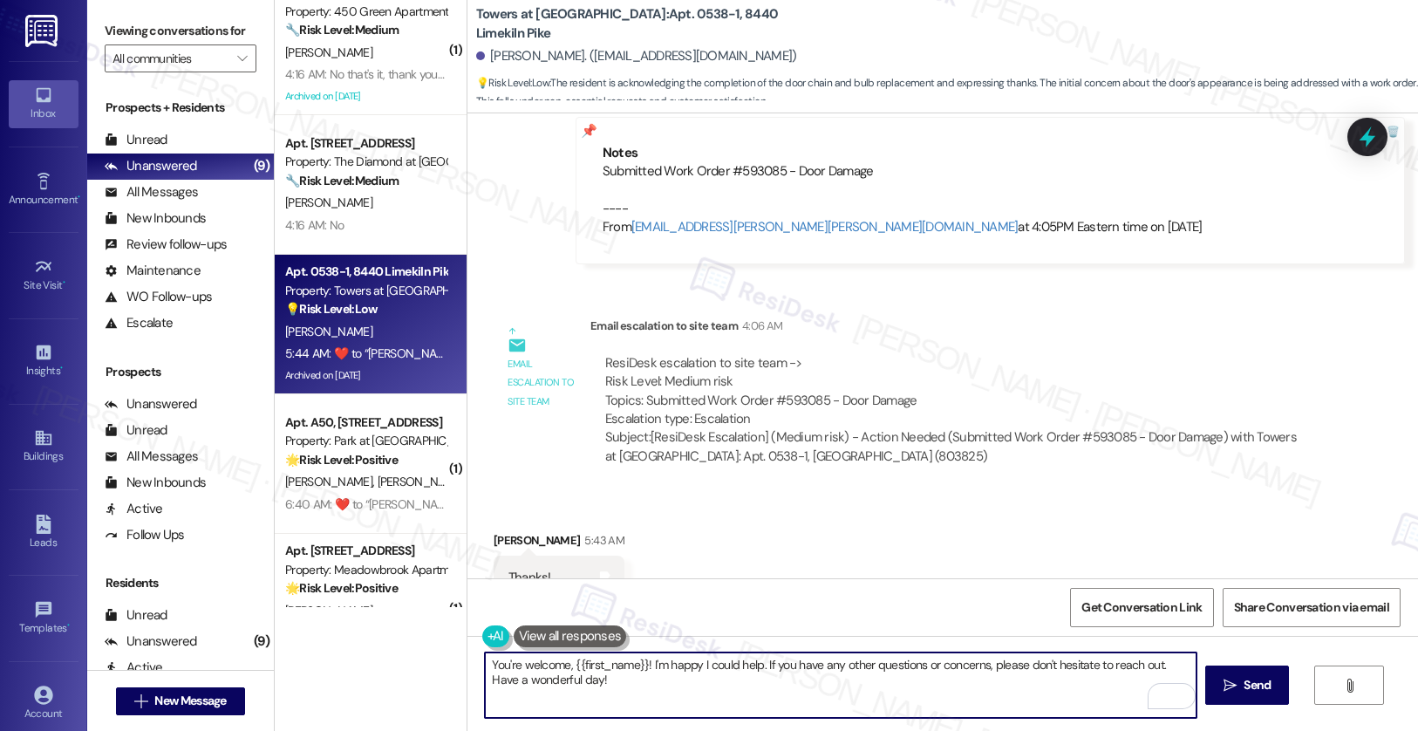
scroll to position [43644, 0]
click at [972, 699] on textarea "You're welcome, {{first_name}}! I'm happy I could help. If you have any other q…" at bounding box center [841, 684] width 712 height 65
click at [548, 681] on textarea "You're welcome, {{first_name}}! I'm happy I could help. If you have any other q…" at bounding box center [841, 684] width 712 height 65
type textarea "You're welcome, {{first_name}}! I'm happy I could help. If you have any other q…"
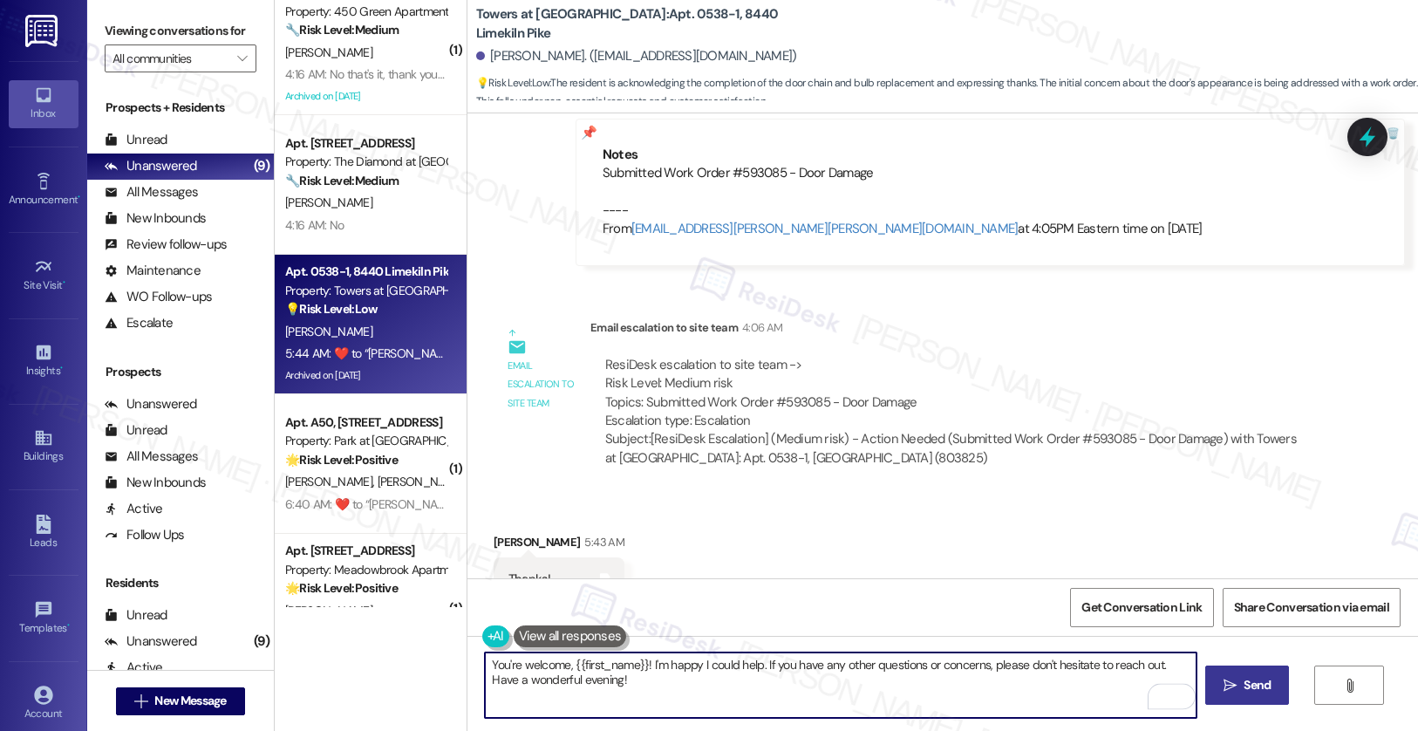
click at [1272, 694] on button " Send" at bounding box center [1247, 684] width 85 height 39
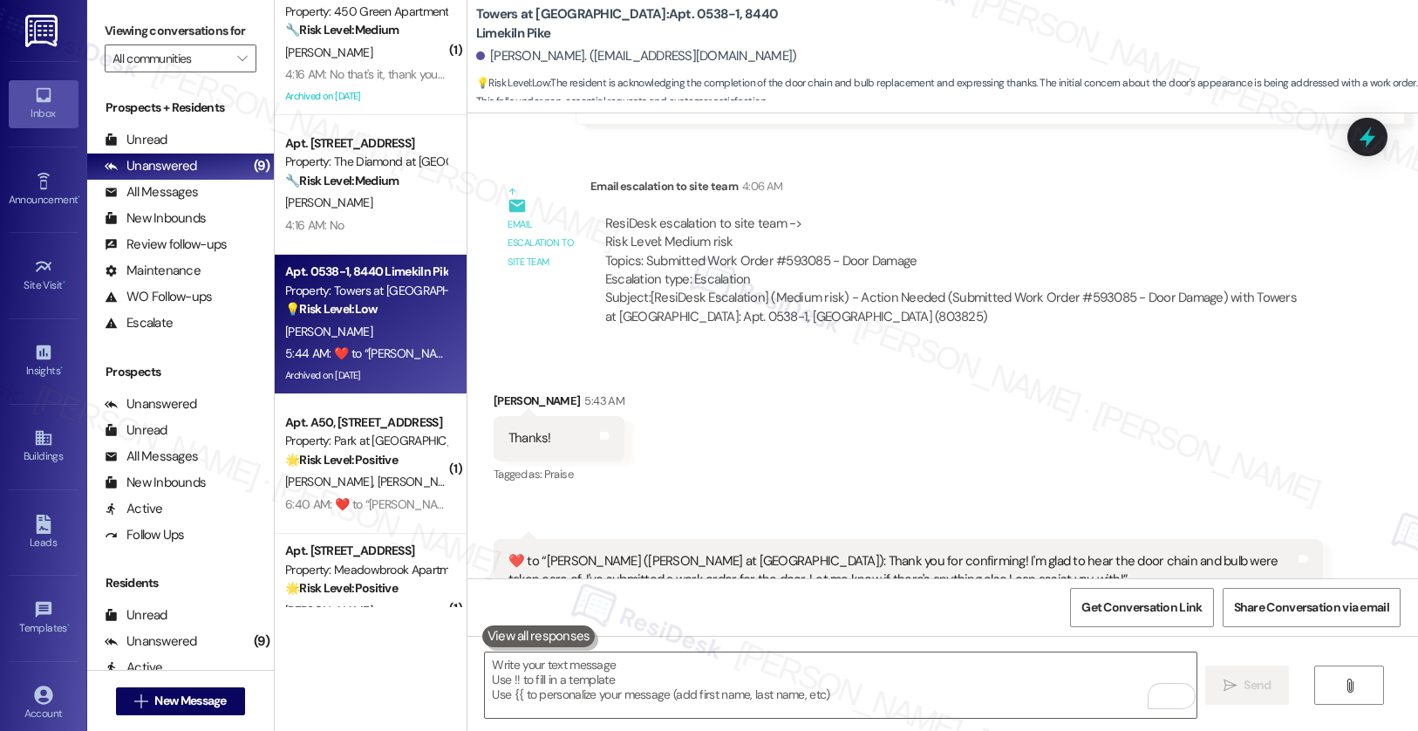
scroll to position [43792, 0]
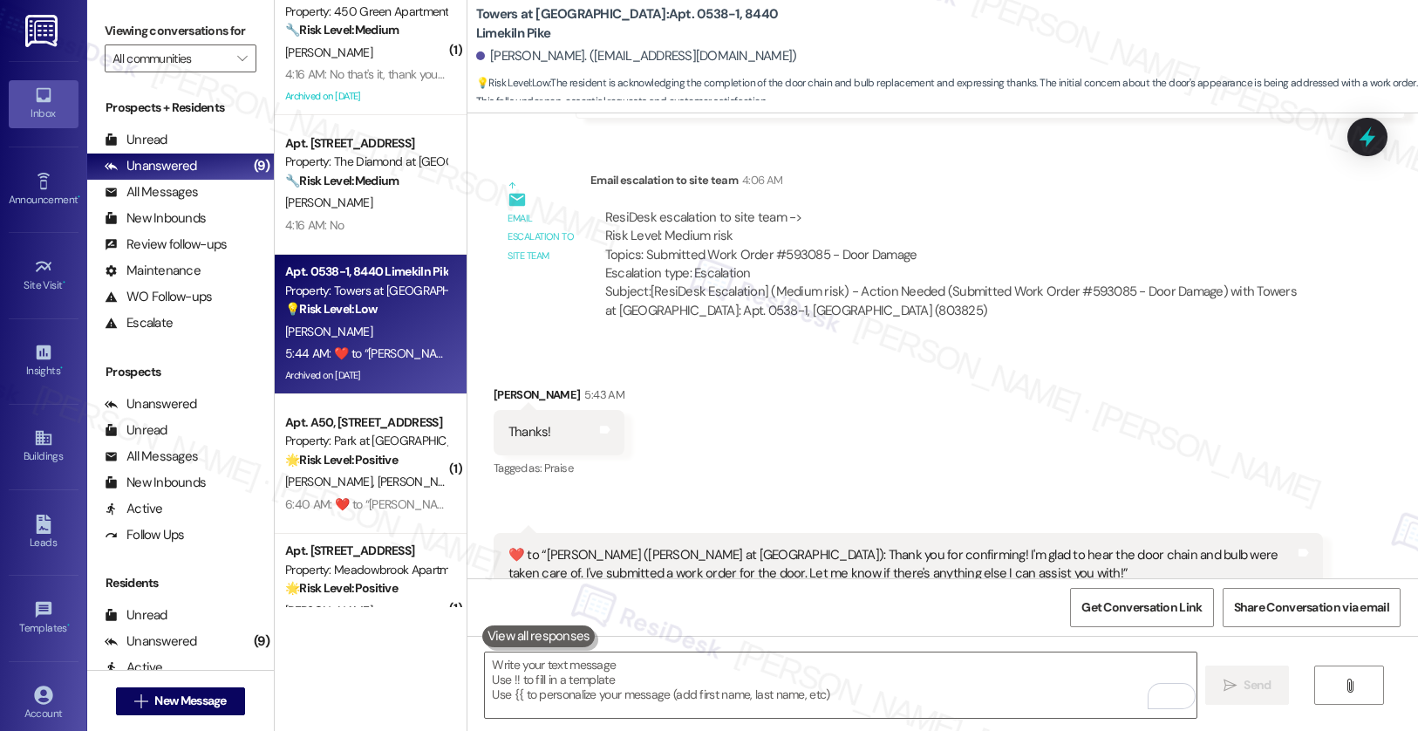
click at [363, 321] on div "[PERSON_NAME]" at bounding box center [365, 332] width 165 height 22
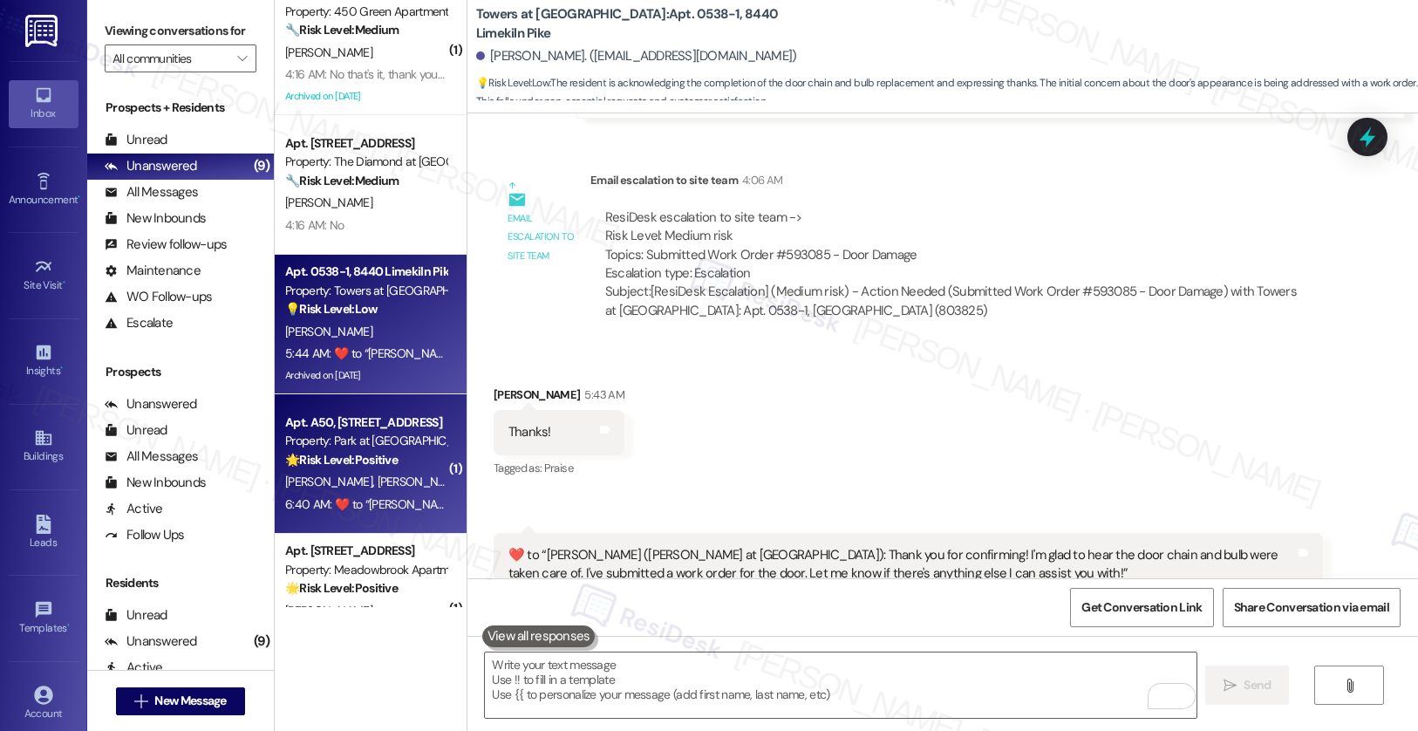
click at [400, 458] on div "🌟 Risk Level: Positive The resident is expressing positive sentiment with a hea…" at bounding box center [365, 460] width 161 height 18
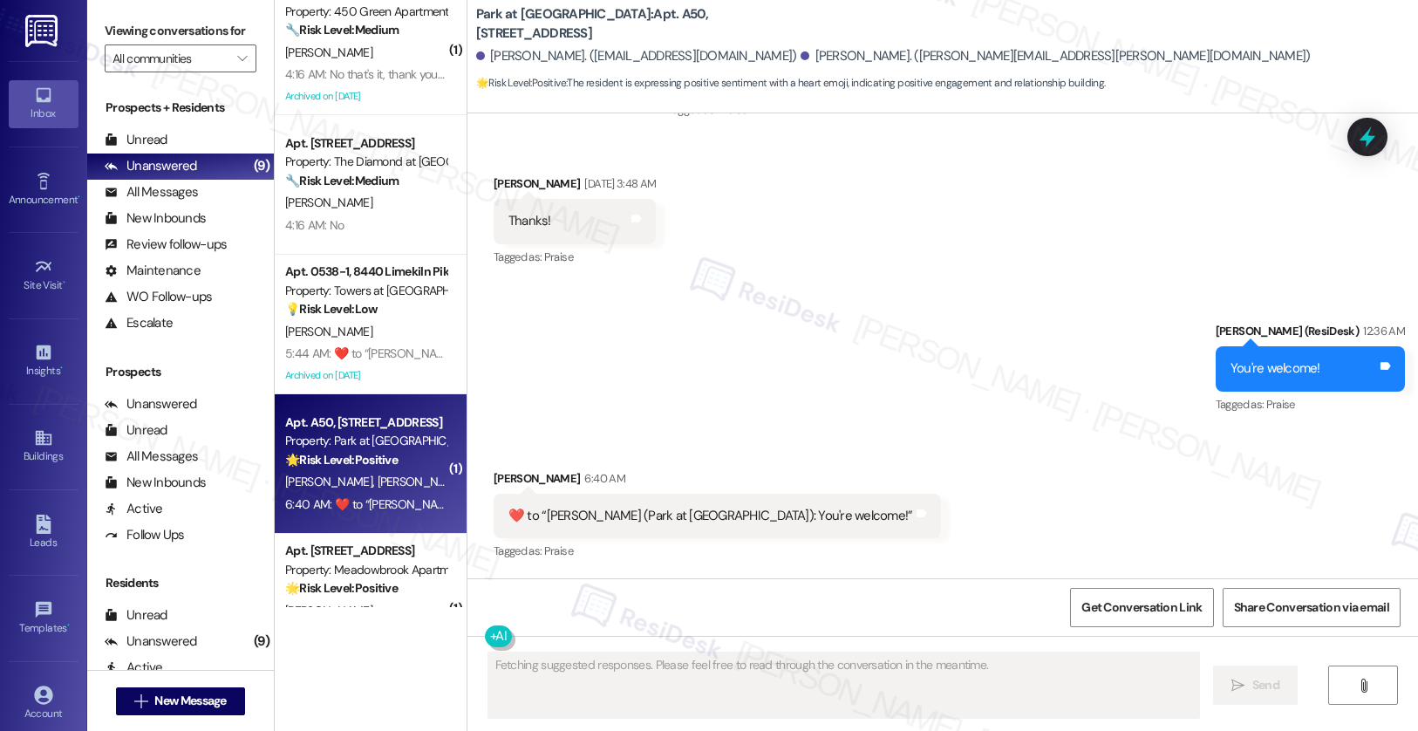
scroll to position [1935, 0]
click at [400, 458] on div "🌟 Risk Level: Positive The resident is expressing positive sentiment with a hea…" at bounding box center [365, 460] width 161 height 18
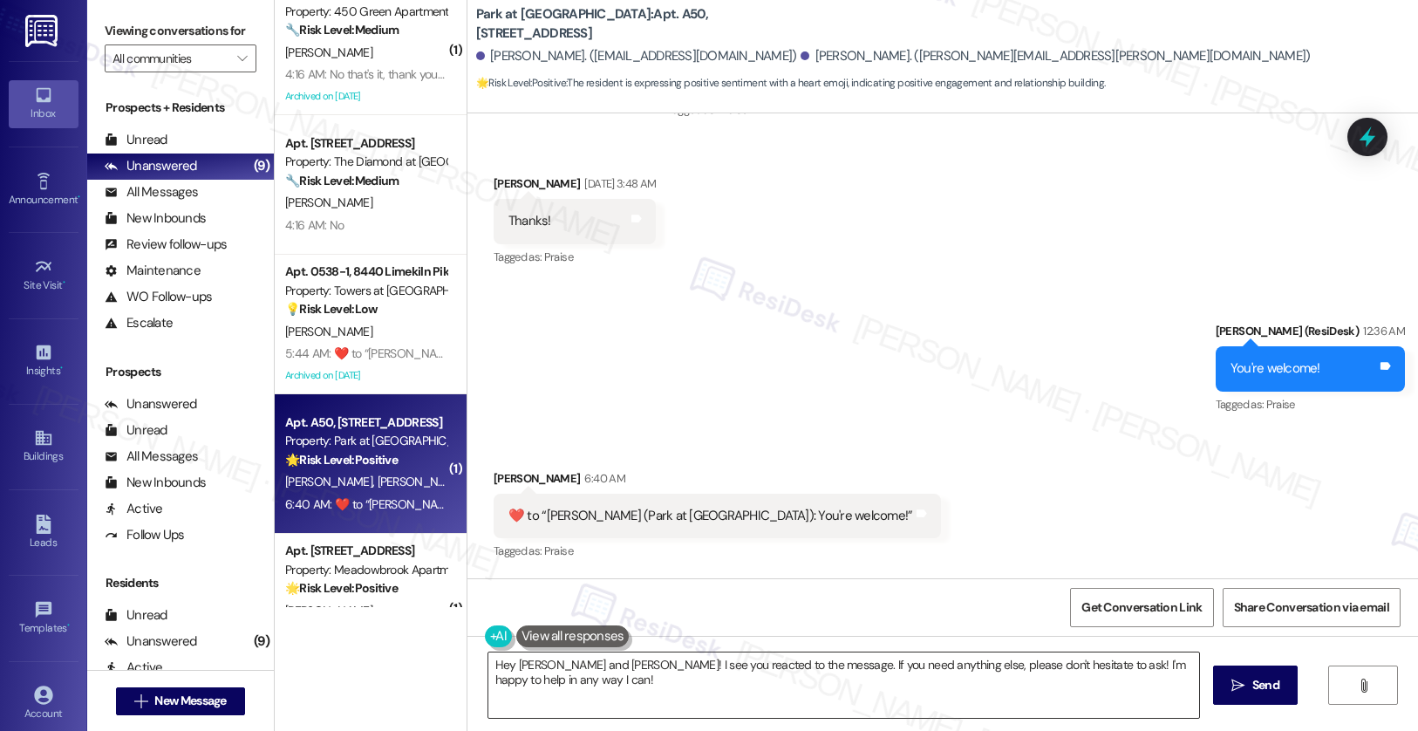
click at [536, 661] on textarea "Hey [PERSON_NAME] and [PERSON_NAME]! I see you reacted to the message. If you n…" at bounding box center [844, 684] width 712 height 65
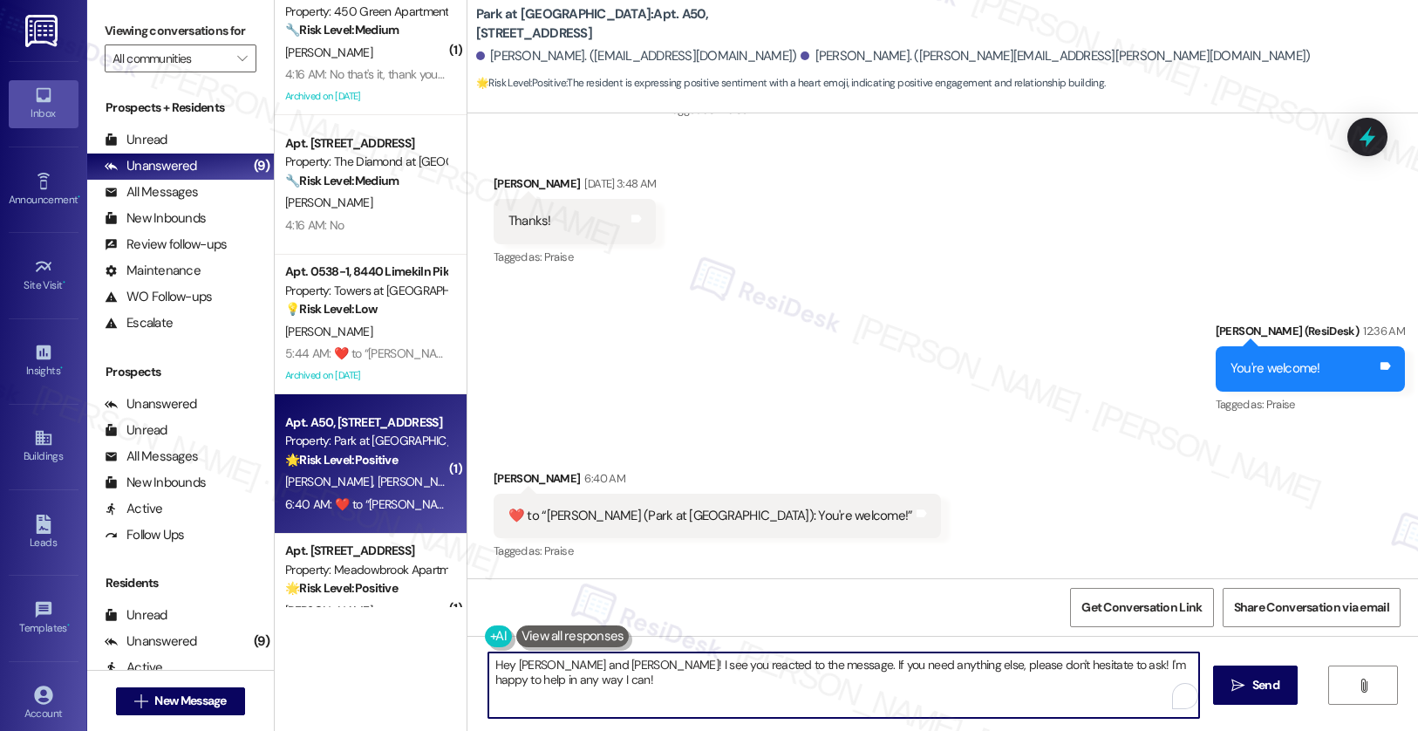
click at [536, 661] on textarea "Hey [PERSON_NAME] and [PERSON_NAME]! I see you reacted to the message. If you n…" at bounding box center [844, 684] width 712 height 65
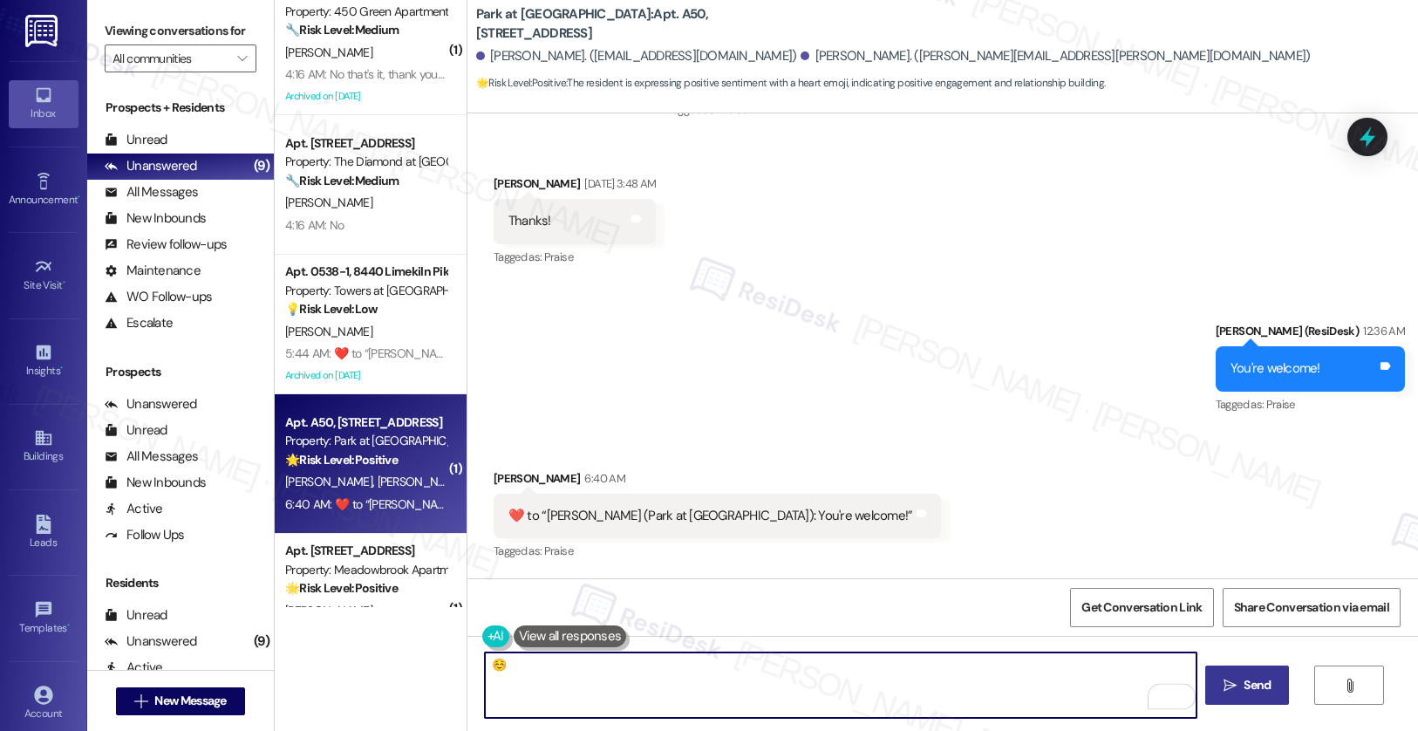
type textarea "☺️"
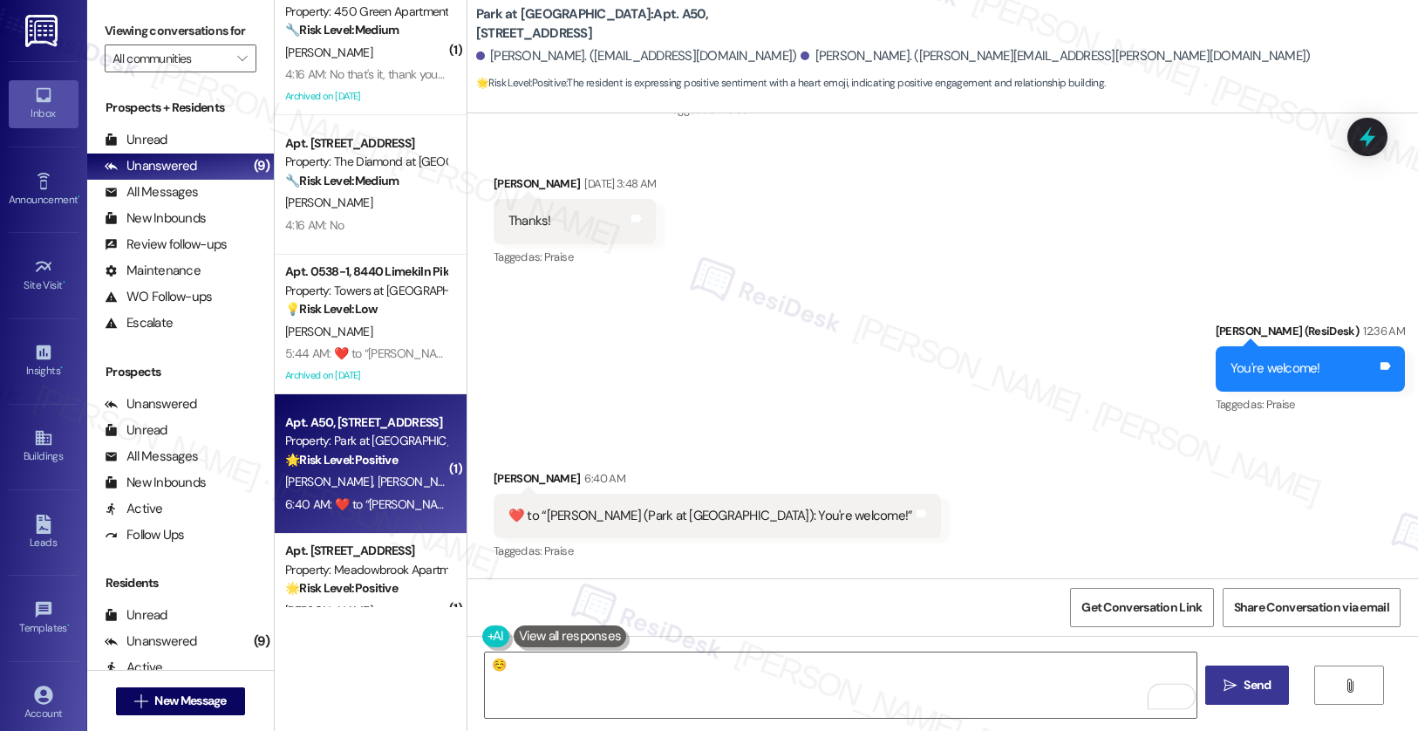
click at [1229, 684] on icon "" at bounding box center [1230, 686] width 13 height 14
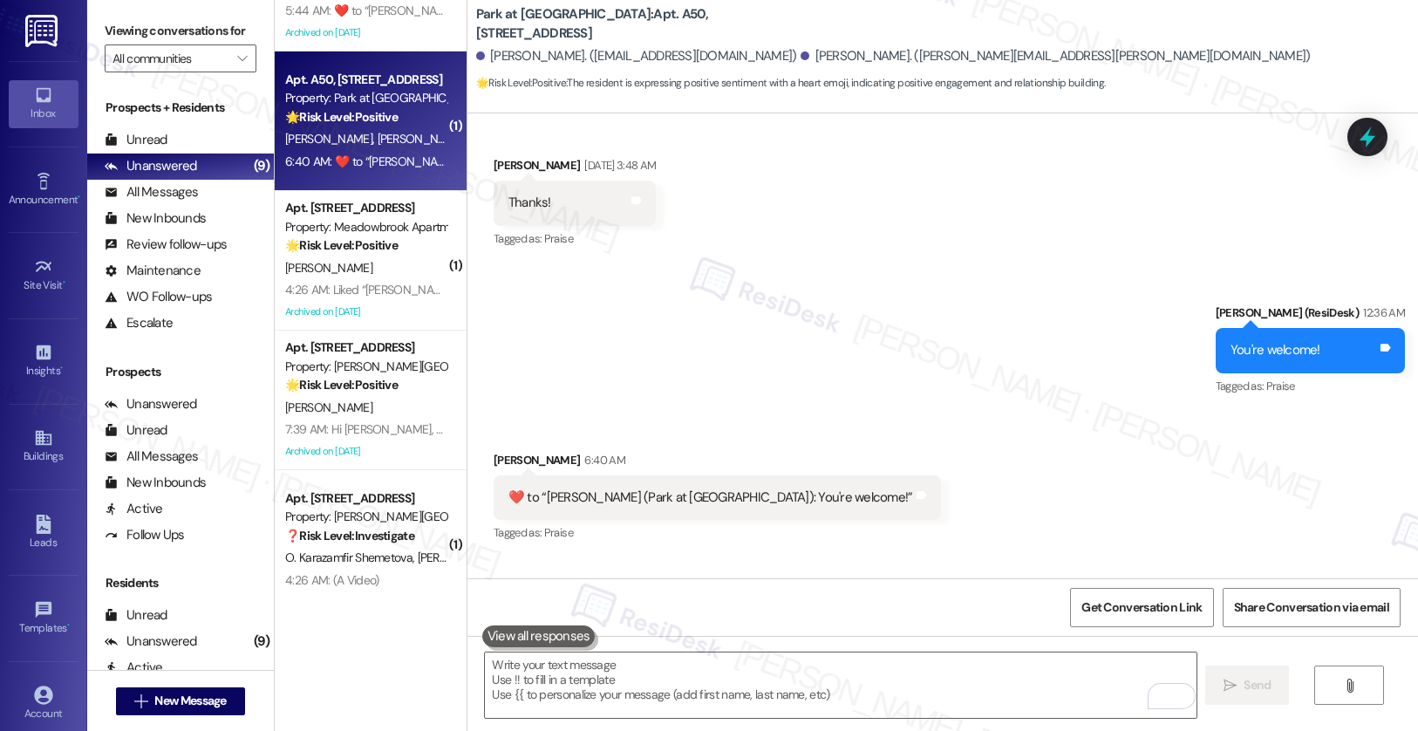
scroll to position [788, 0]
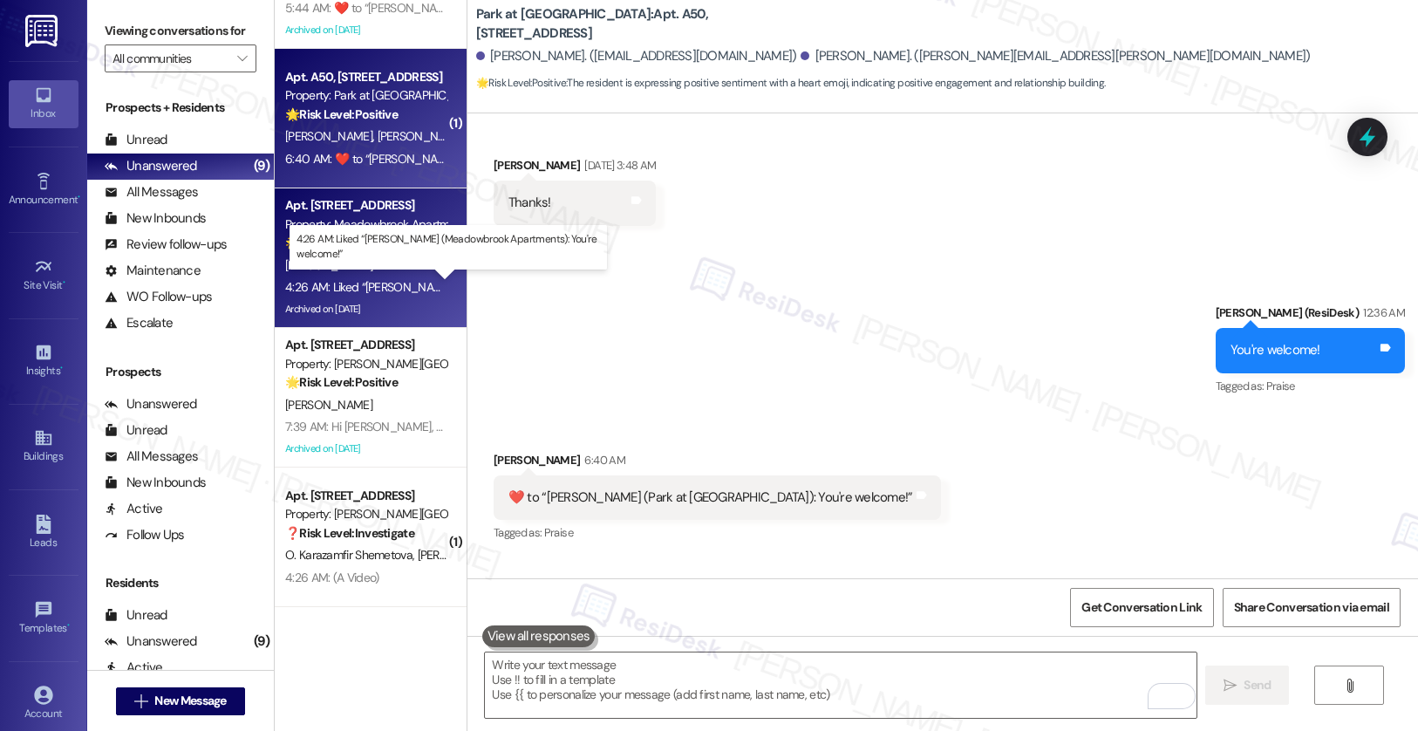
click at [365, 290] on div "4:26 AM: Liked “[PERSON_NAME] (Meadowbrook Apartments): You're welcome!” 4:26 A…" at bounding box center [488, 287] width 406 height 16
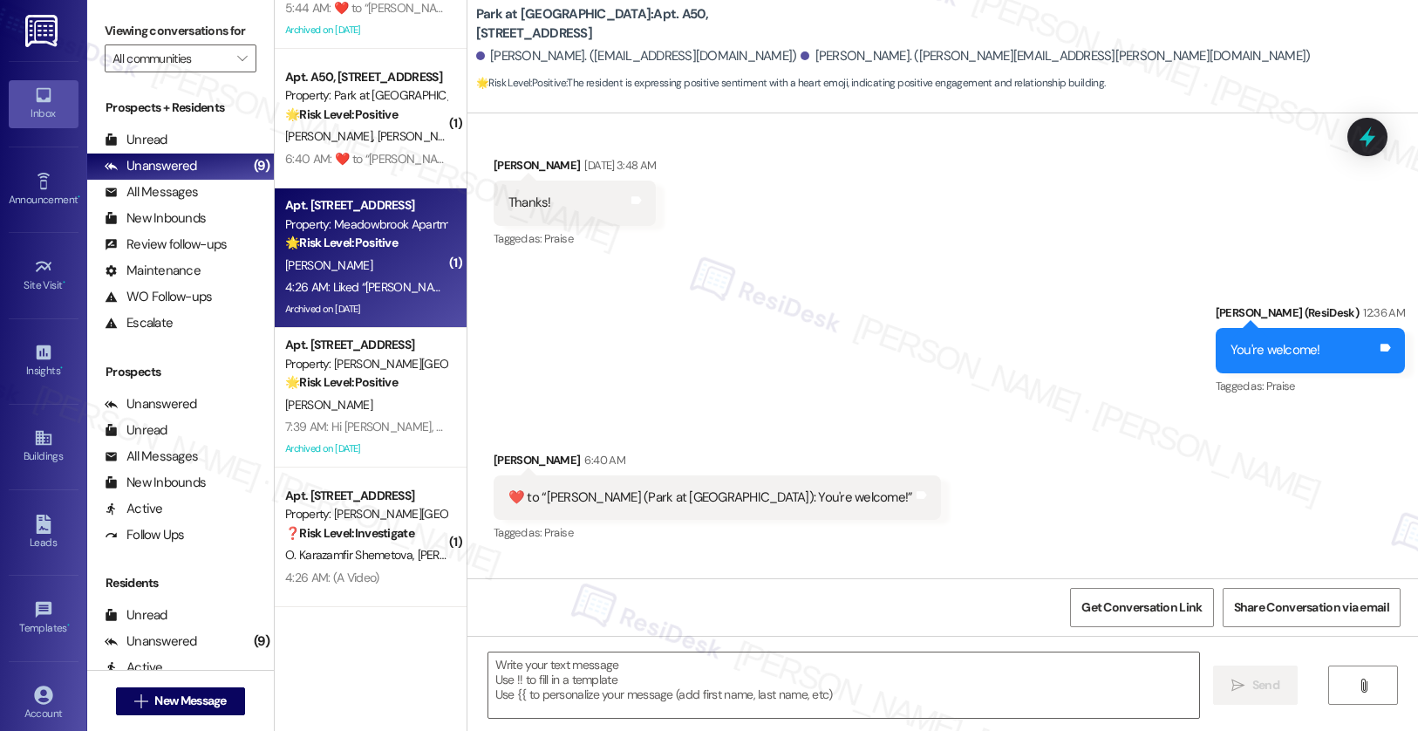
type textarea "Fetching suggested responses. Please feel free to read through the conversation…"
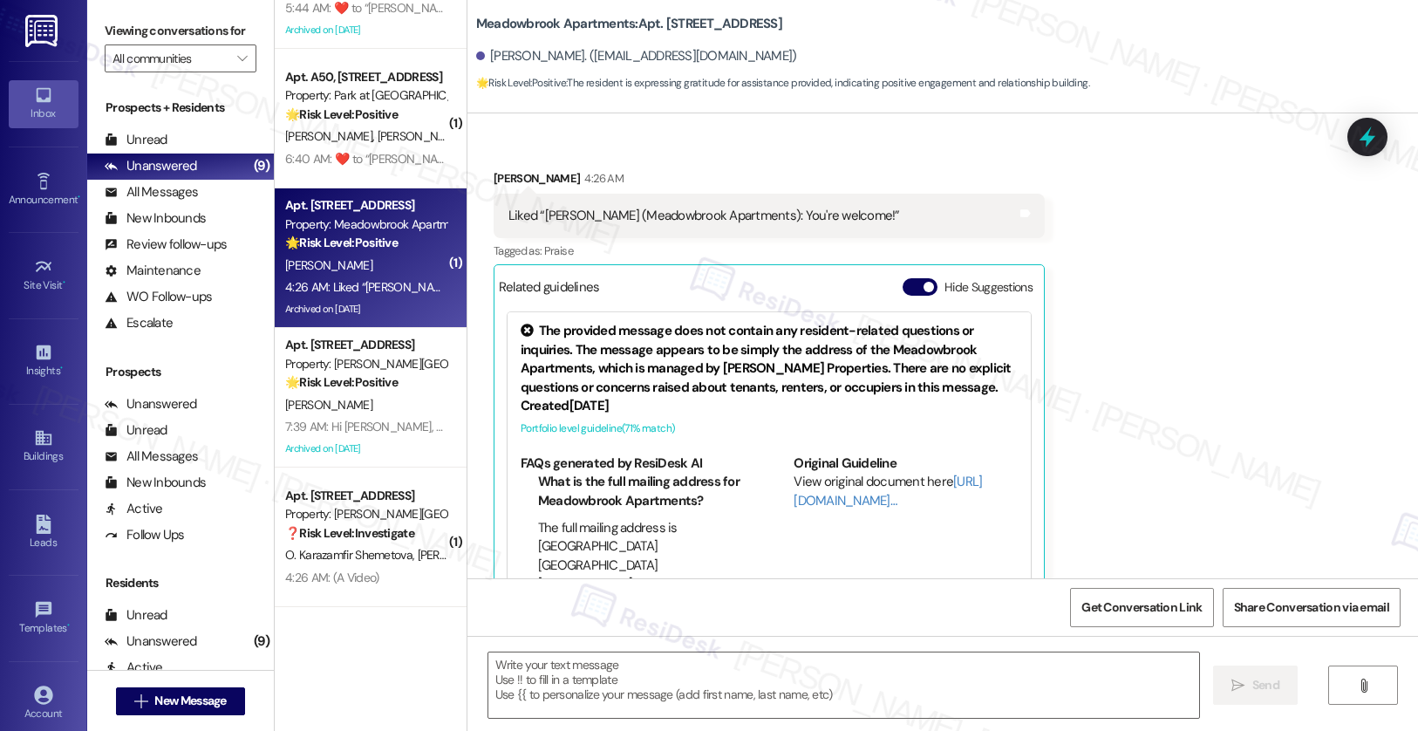
type textarea "Fetching suggested responses. Please feel free to read through the conversation…"
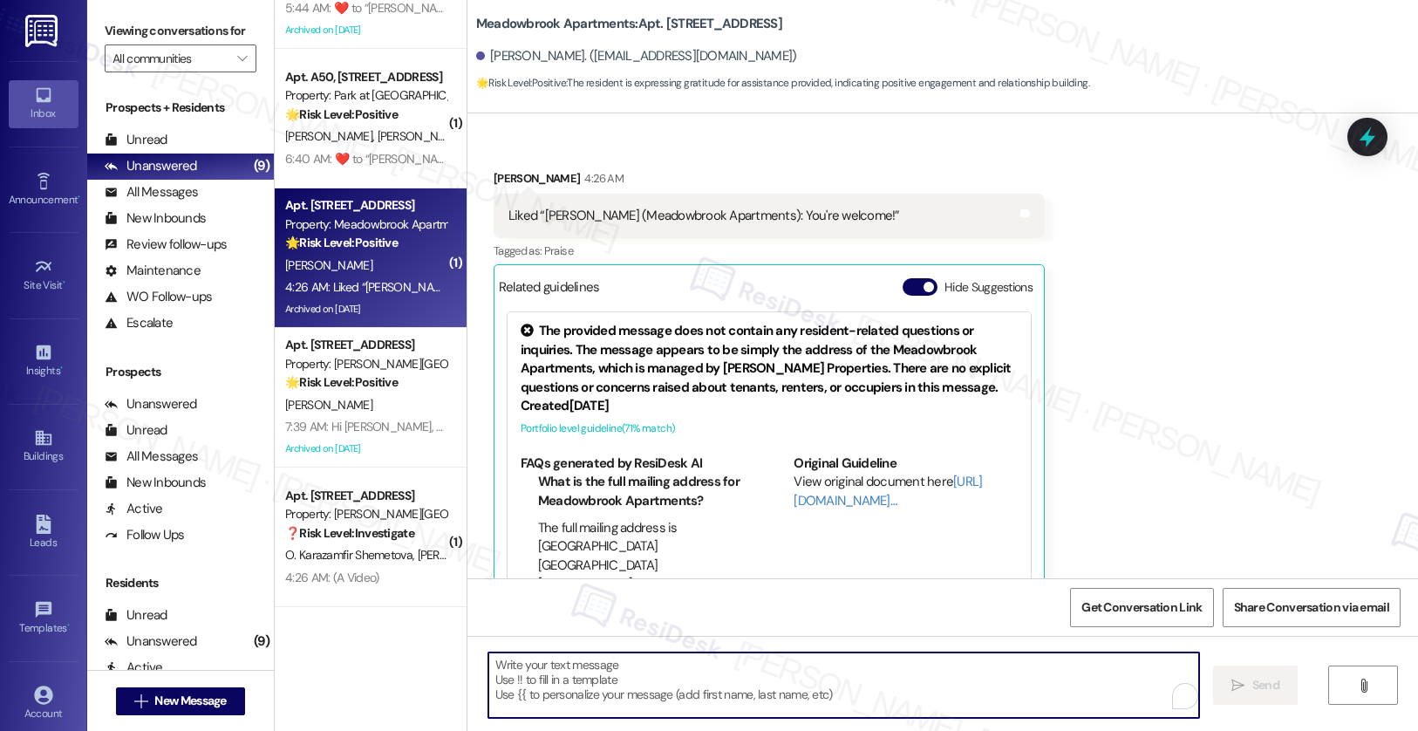
click at [505, 679] on textarea "To enrich screen reader interactions, please activate Accessibility in Grammarl…" at bounding box center [844, 684] width 712 height 65
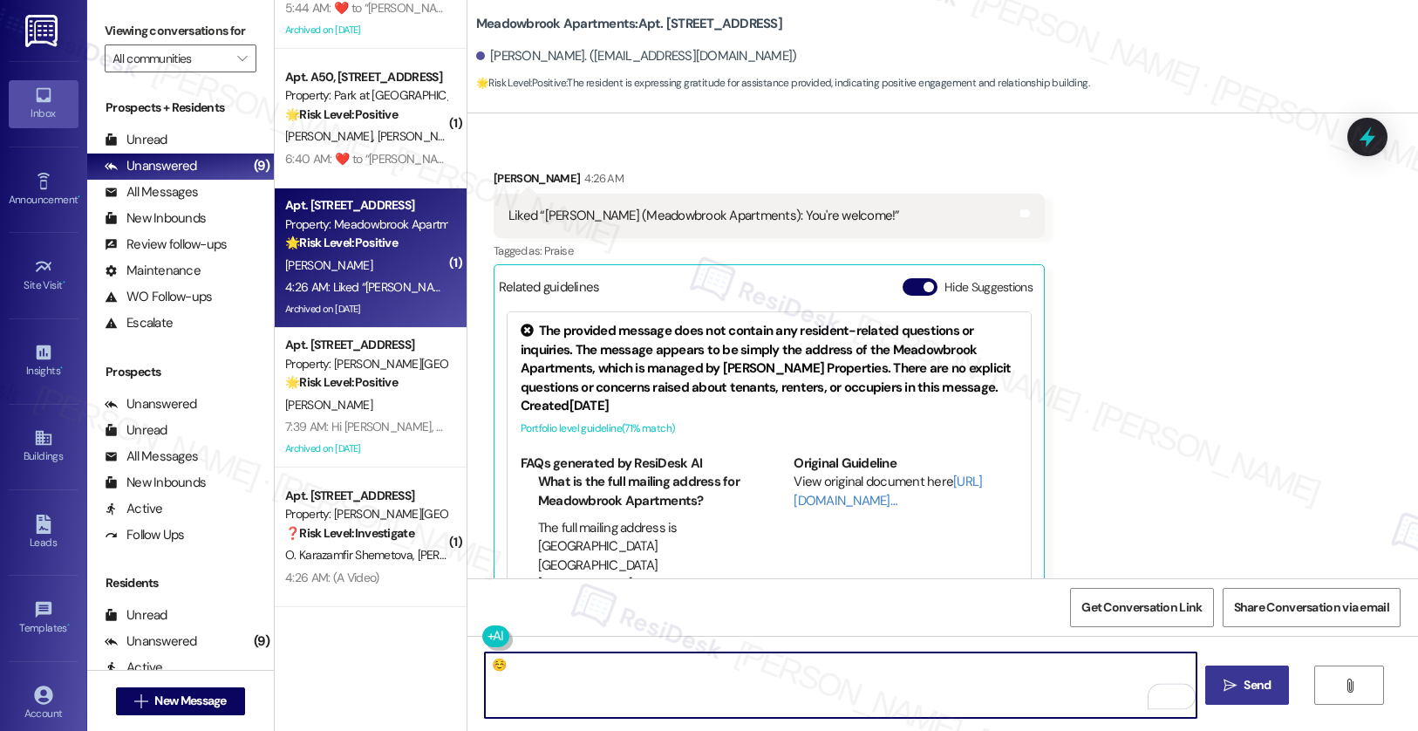
type textarea "☺️"
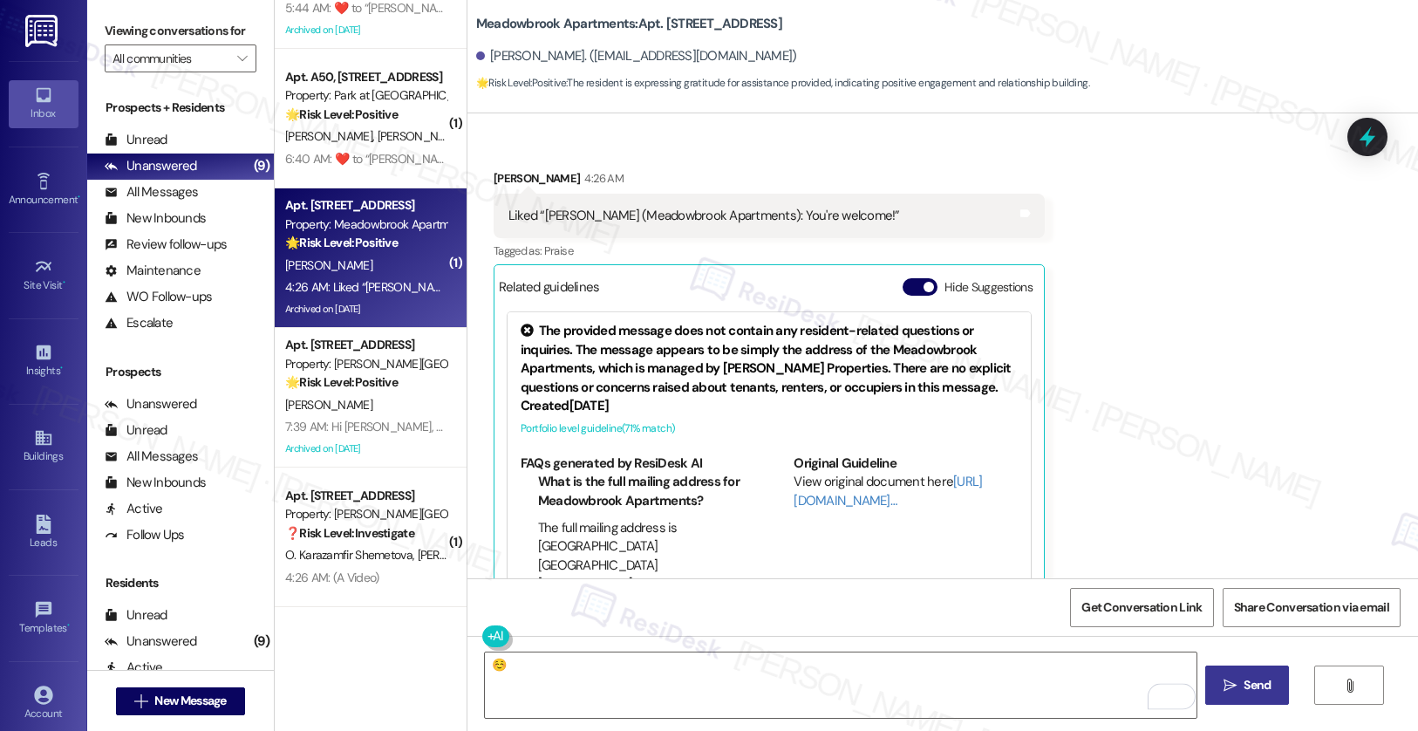
click at [1248, 693] on span "Send" at bounding box center [1257, 685] width 27 height 18
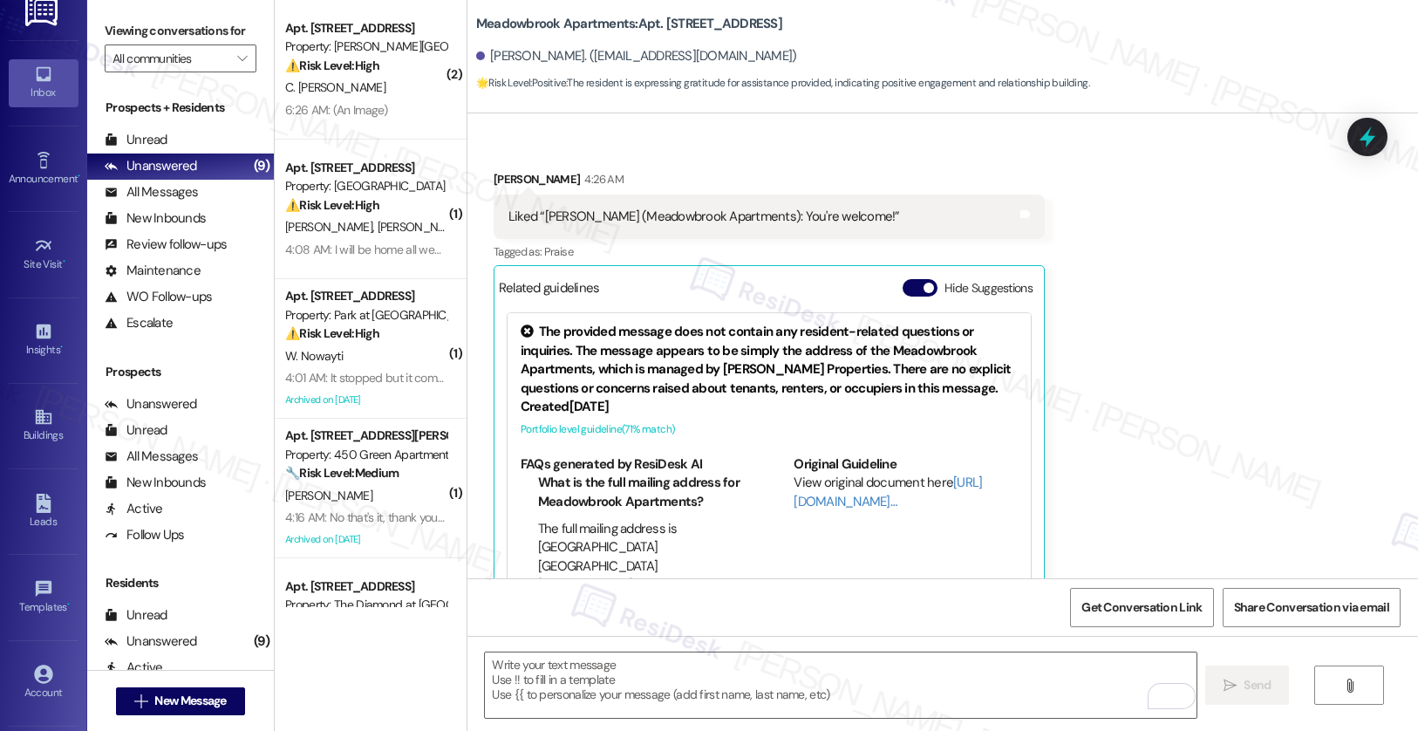
scroll to position [101, 0]
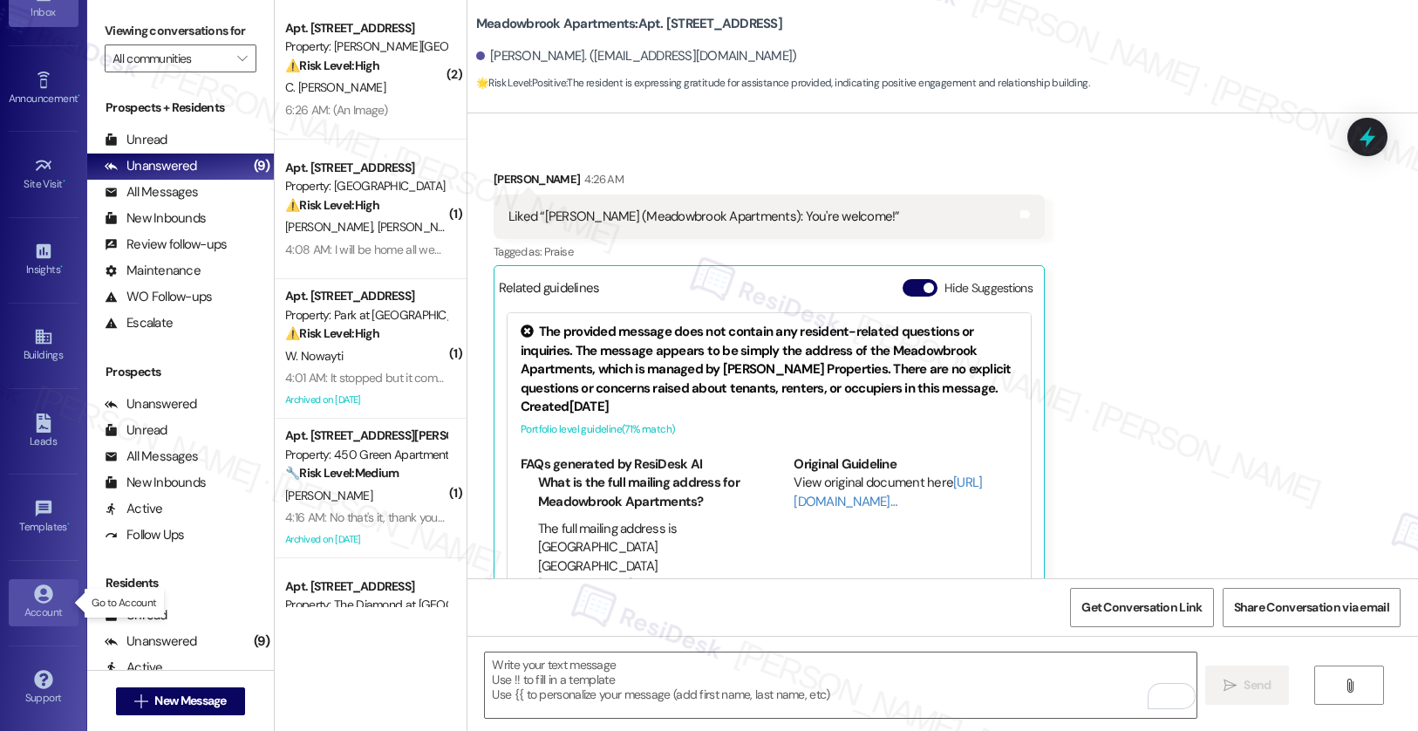
click at [38, 613] on div "Account" at bounding box center [43, 612] width 87 height 17
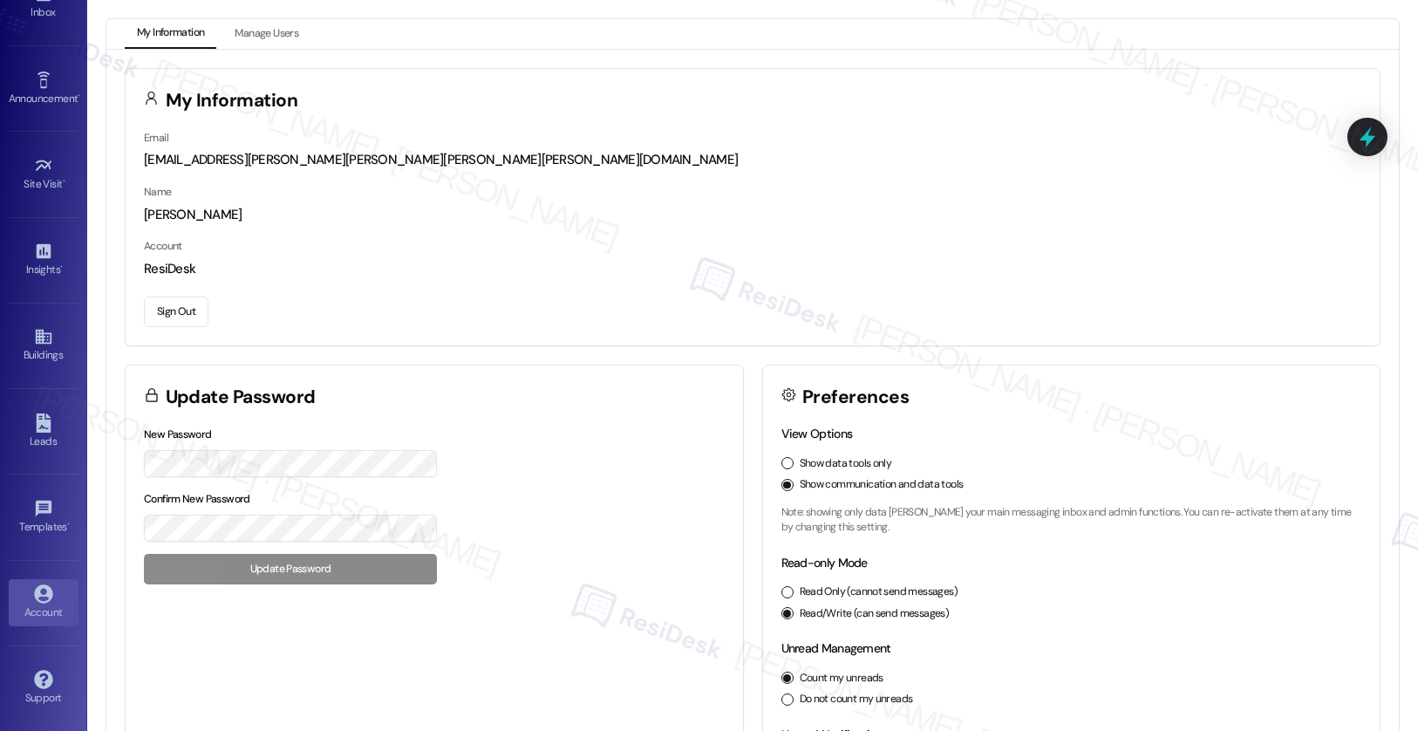
click at [195, 313] on button "Sign Out" at bounding box center [176, 312] width 65 height 31
